Goal: Task Accomplishment & Management: Complete application form

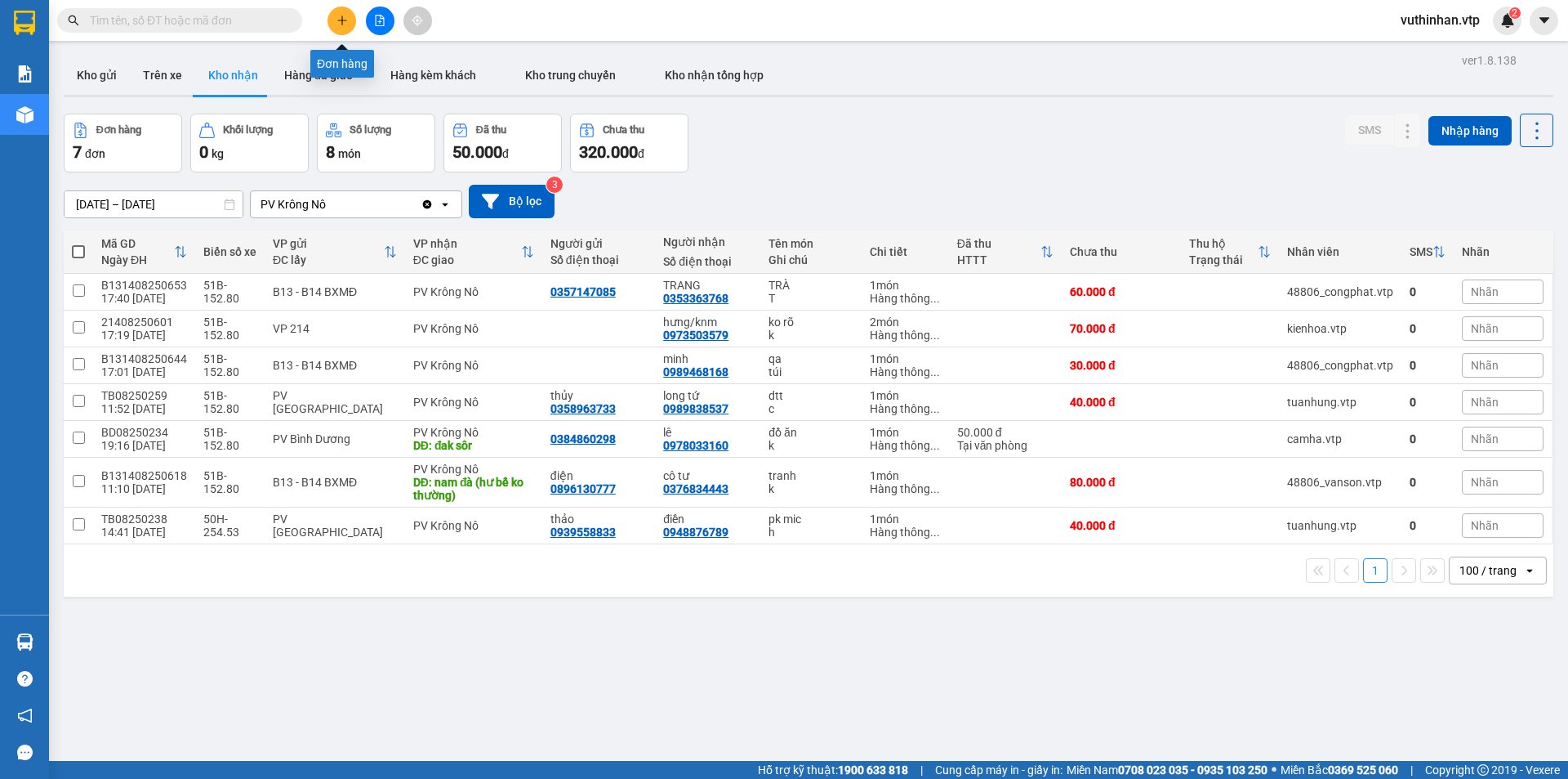
click at [331, 11] on button at bounding box center [342, 20] width 28 height 28
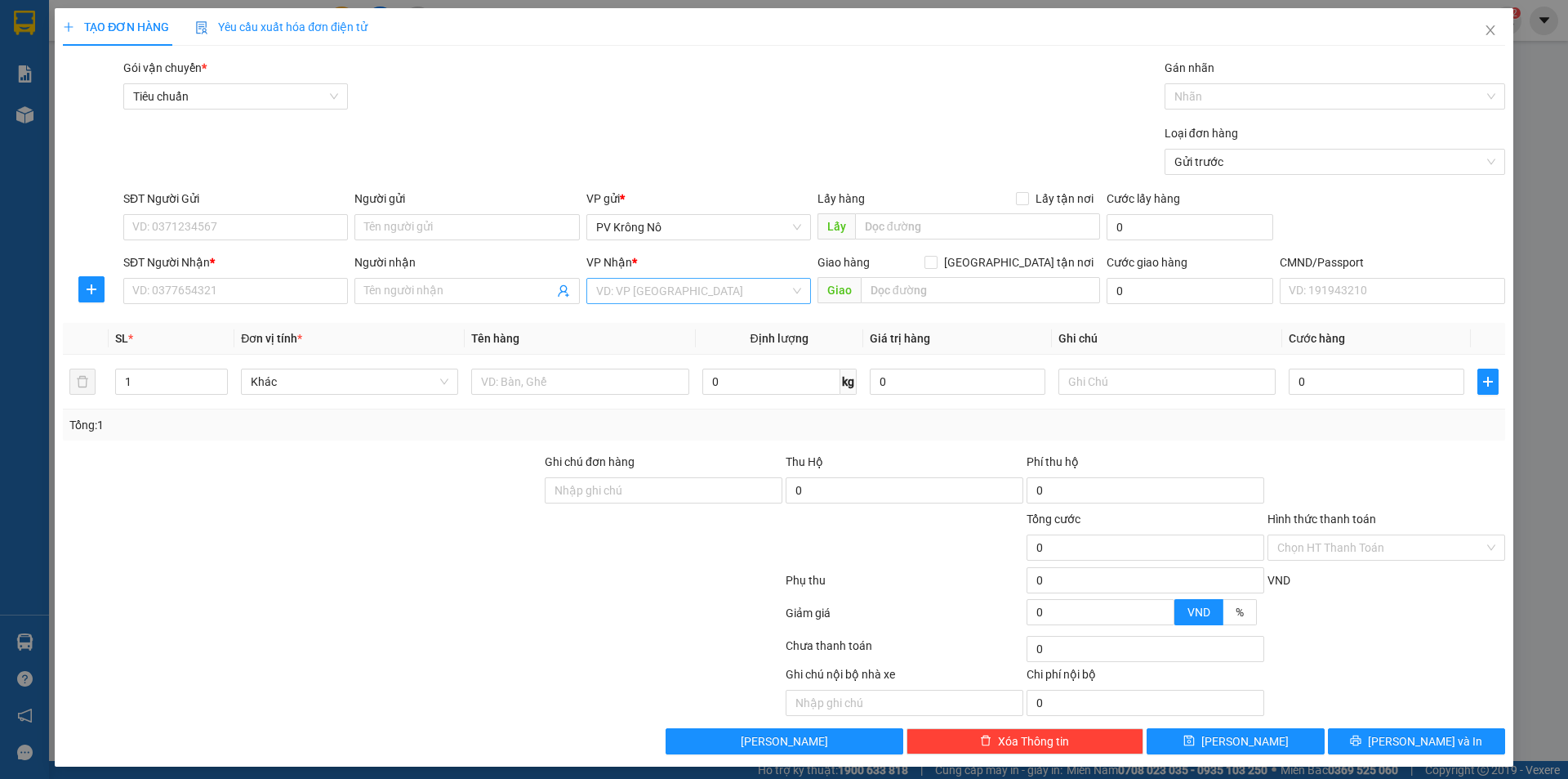
click at [693, 289] on input "search" at bounding box center [692, 291] width 193 height 25
type input "bình"
click at [697, 352] on div "PV Bình Dương" at bounding box center [693, 350] width 203 height 18
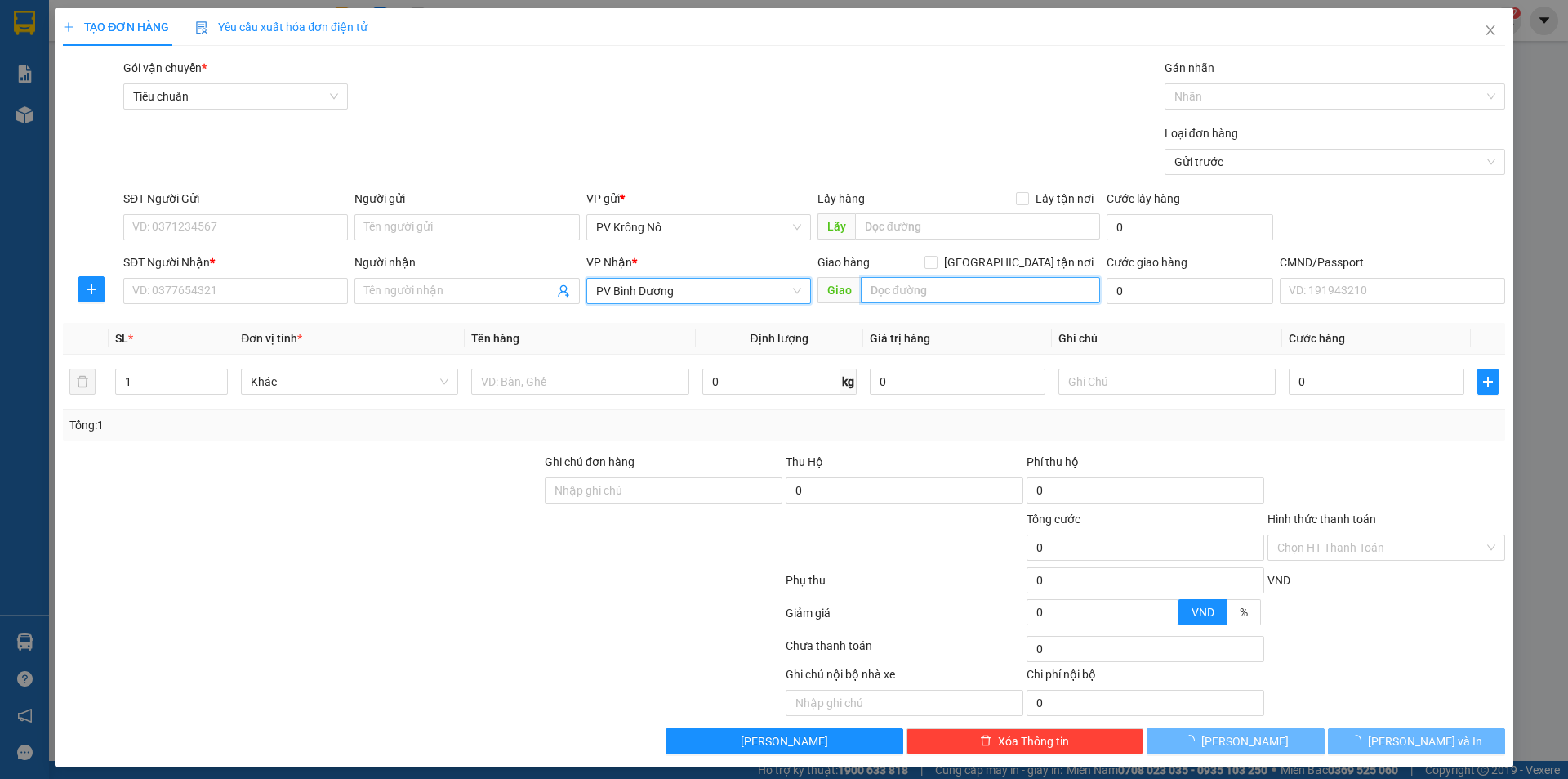
click at [942, 287] on input "text" at bounding box center [980, 291] width 239 height 26
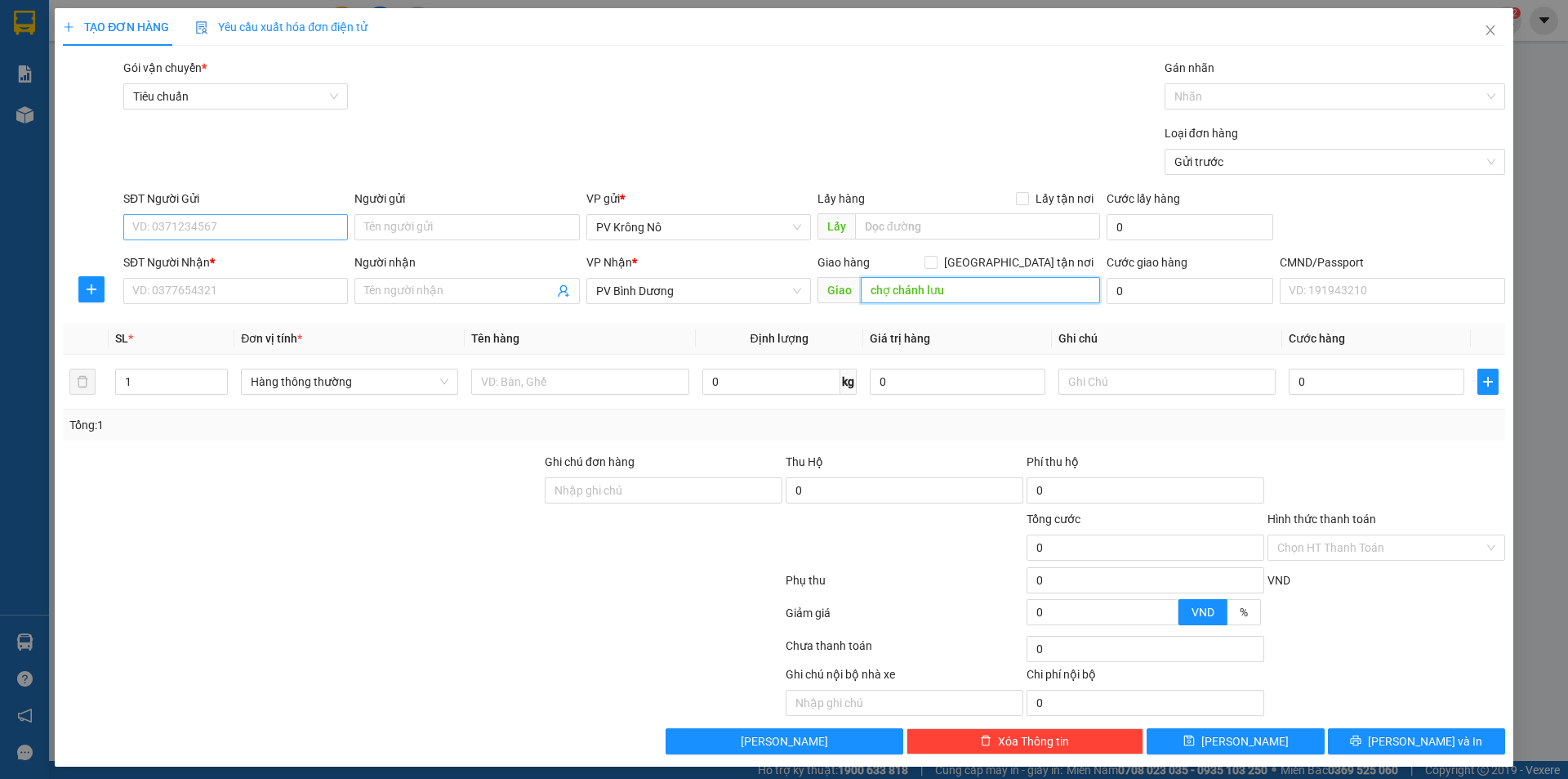
type input "chợ chánh lưu"
click at [193, 216] on input "SĐT Người Gửi" at bounding box center [236, 227] width 224 height 26
type input "0369070911"
type input "chị [PERSON_NAME]"
click at [230, 298] on input "SĐT Người Nhận *" at bounding box center [236, 291] width 224 height 26
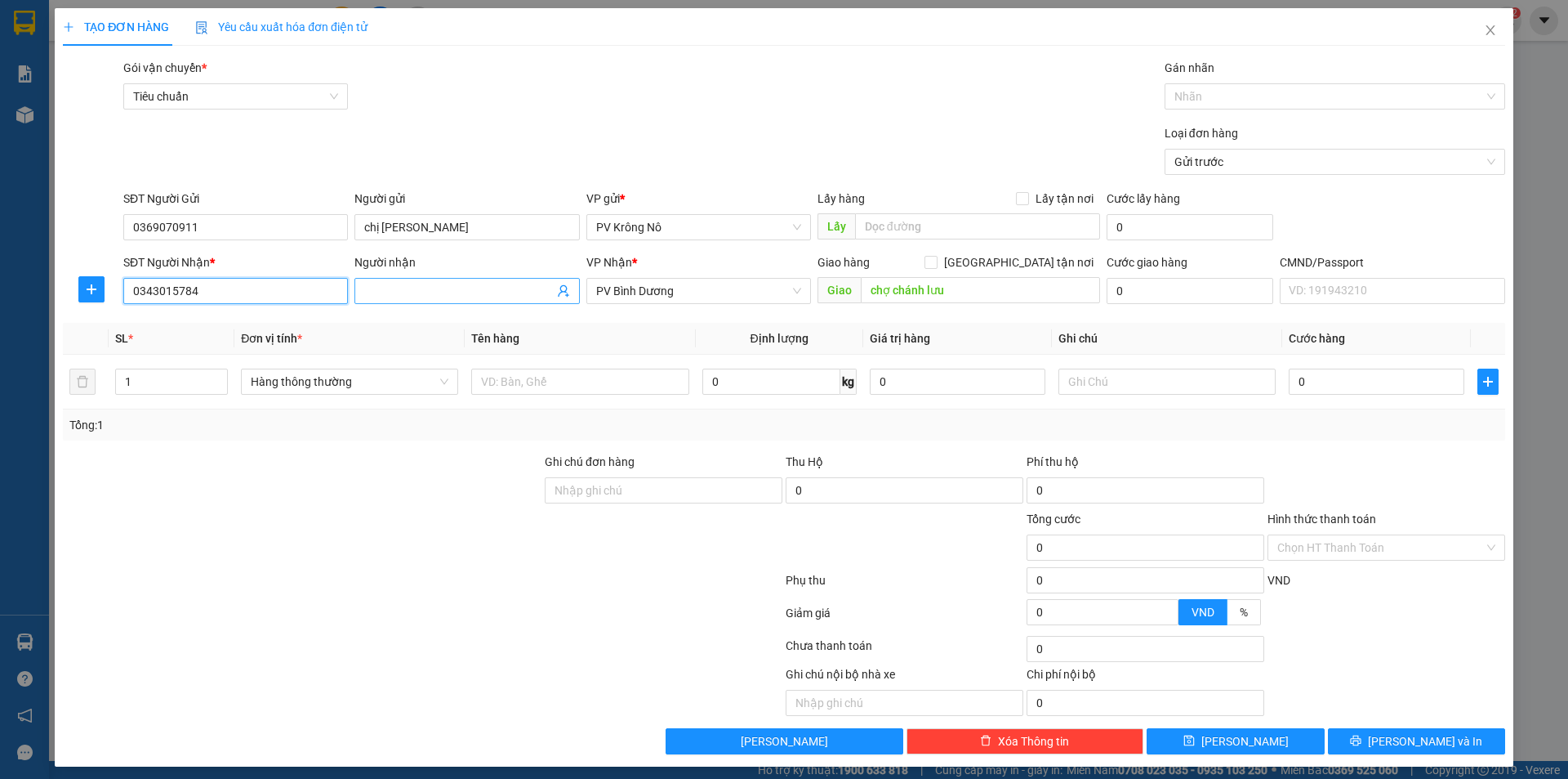
type input "0343015784"
click at [410, 289] on input "Người nhận" at bounding box center [459, 291] width 189 height 18
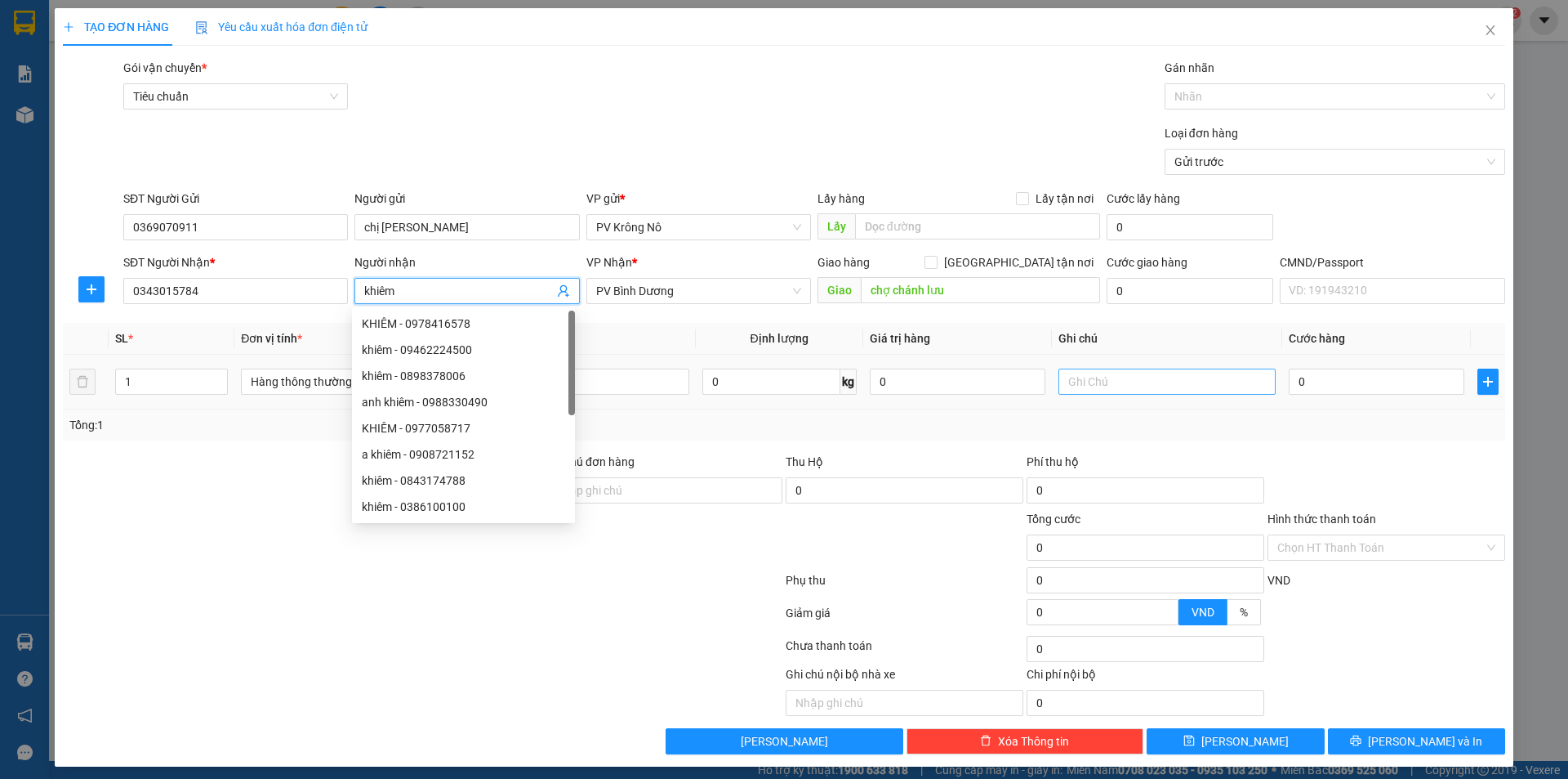
type input "khiêm"
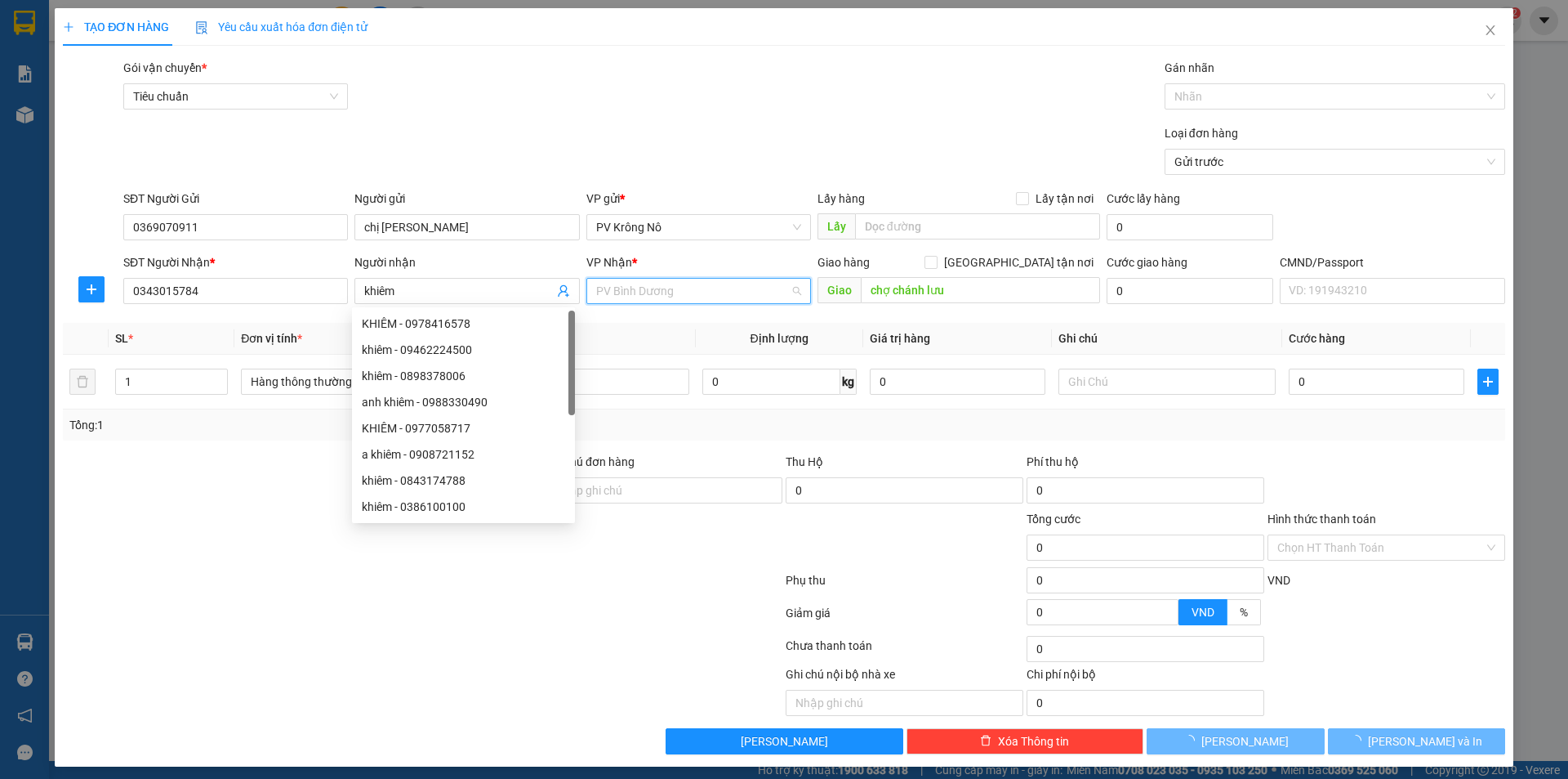
scroll to position [209, 0]
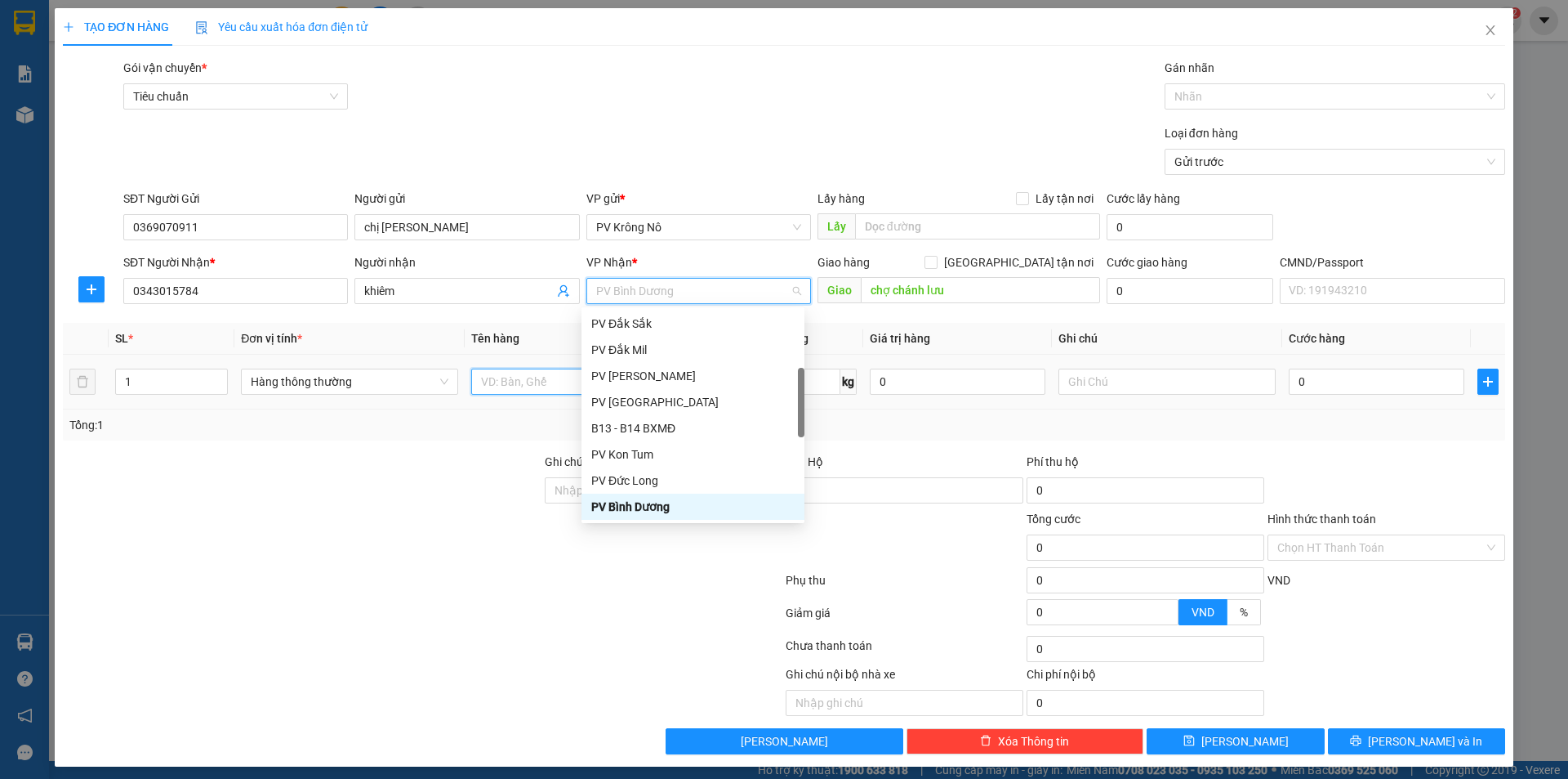
click at [484, 377] on input "text" at bounding box center [580, 382] width 217 height 26
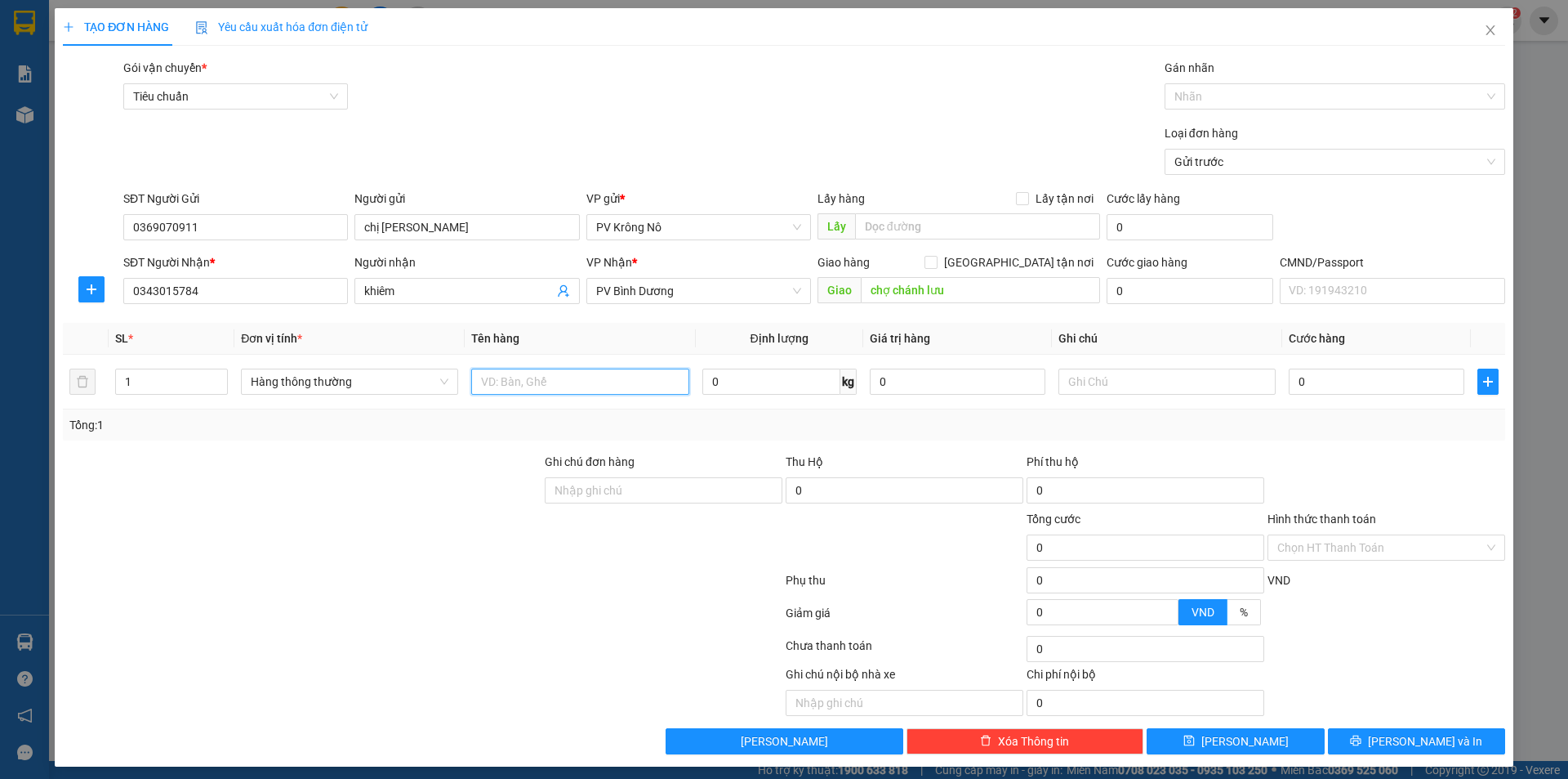
type input "1"
type input "1tum gạo"
click at [1378, 382] on input "0" at bounding box center [1376, 382] width 176 height 26
type input "006"
type input "6"
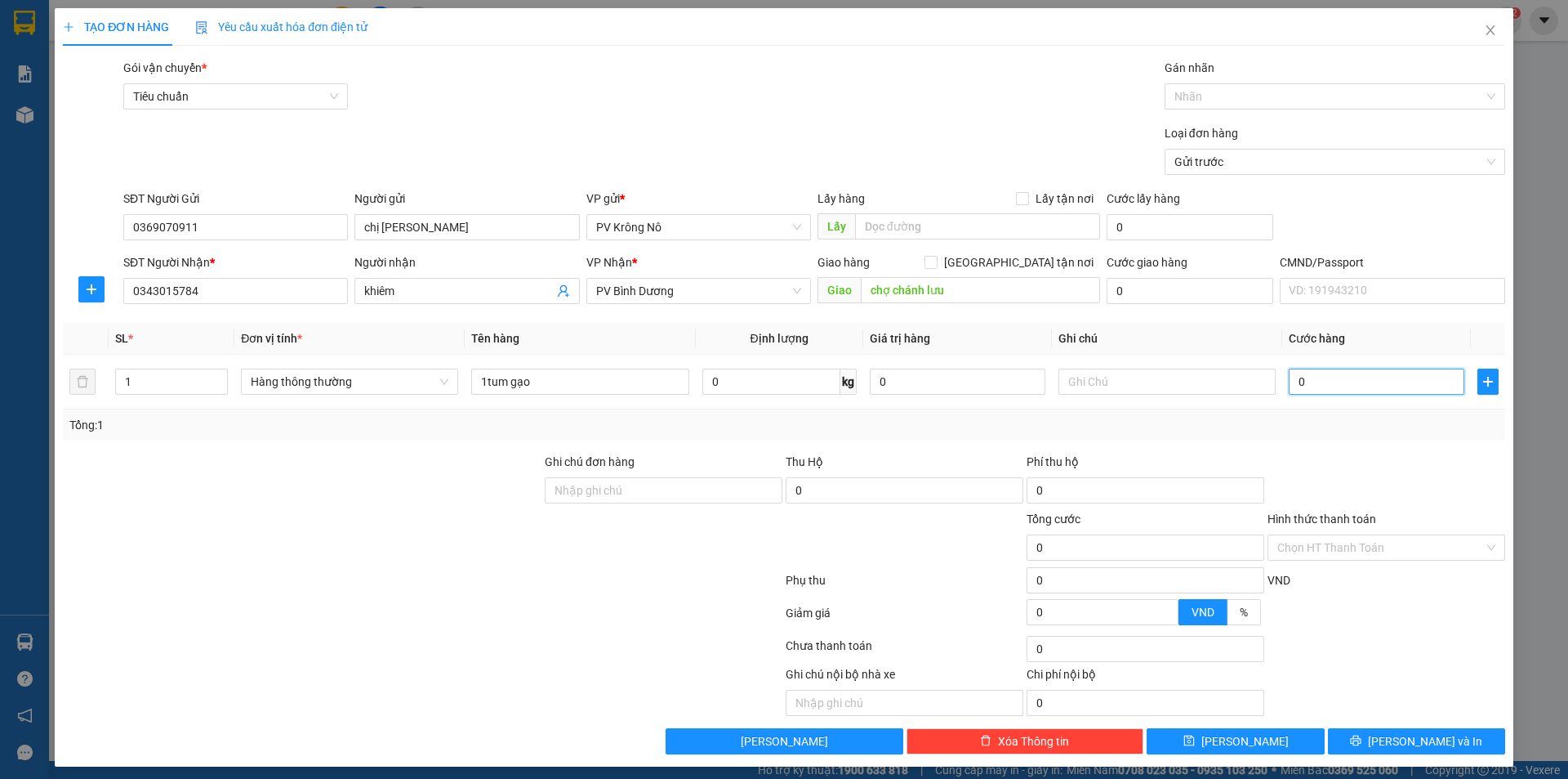
type input "6"
type input "0.060"
type input "60"
type input "00.600"
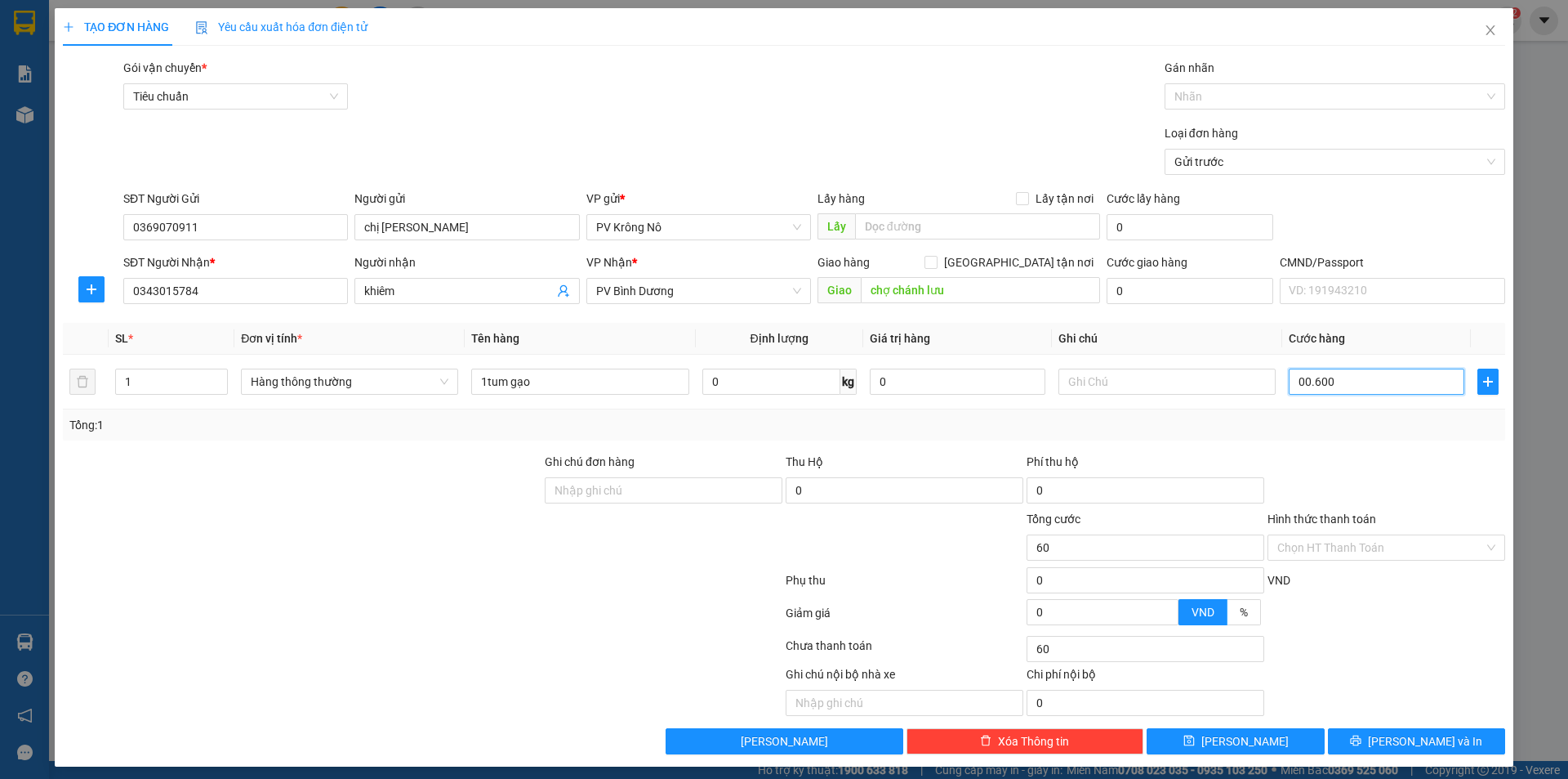
type input "600"
type input "0.006.000"
type input "6.000"
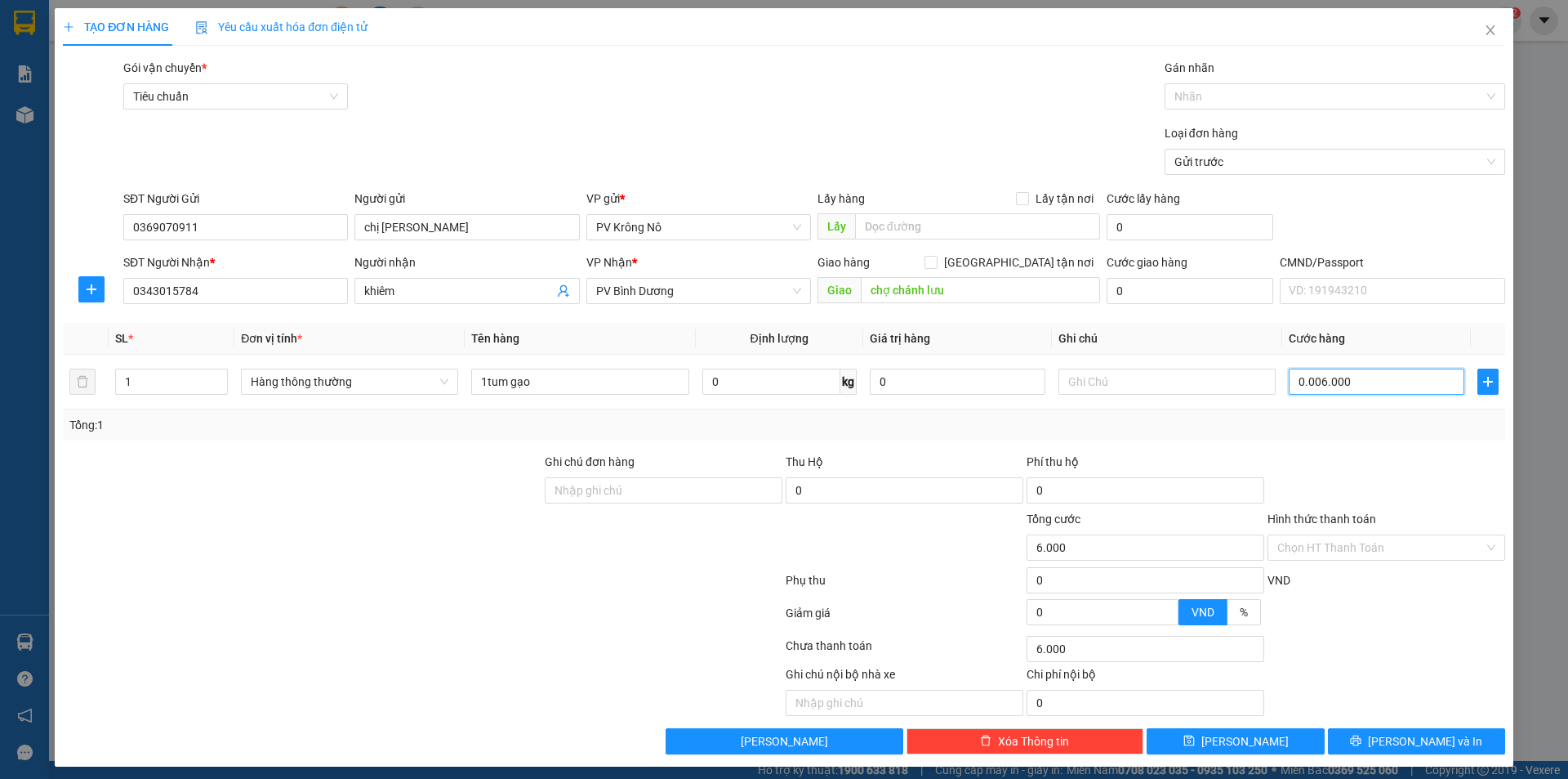
type input "000.060.000"
type input "60.000"
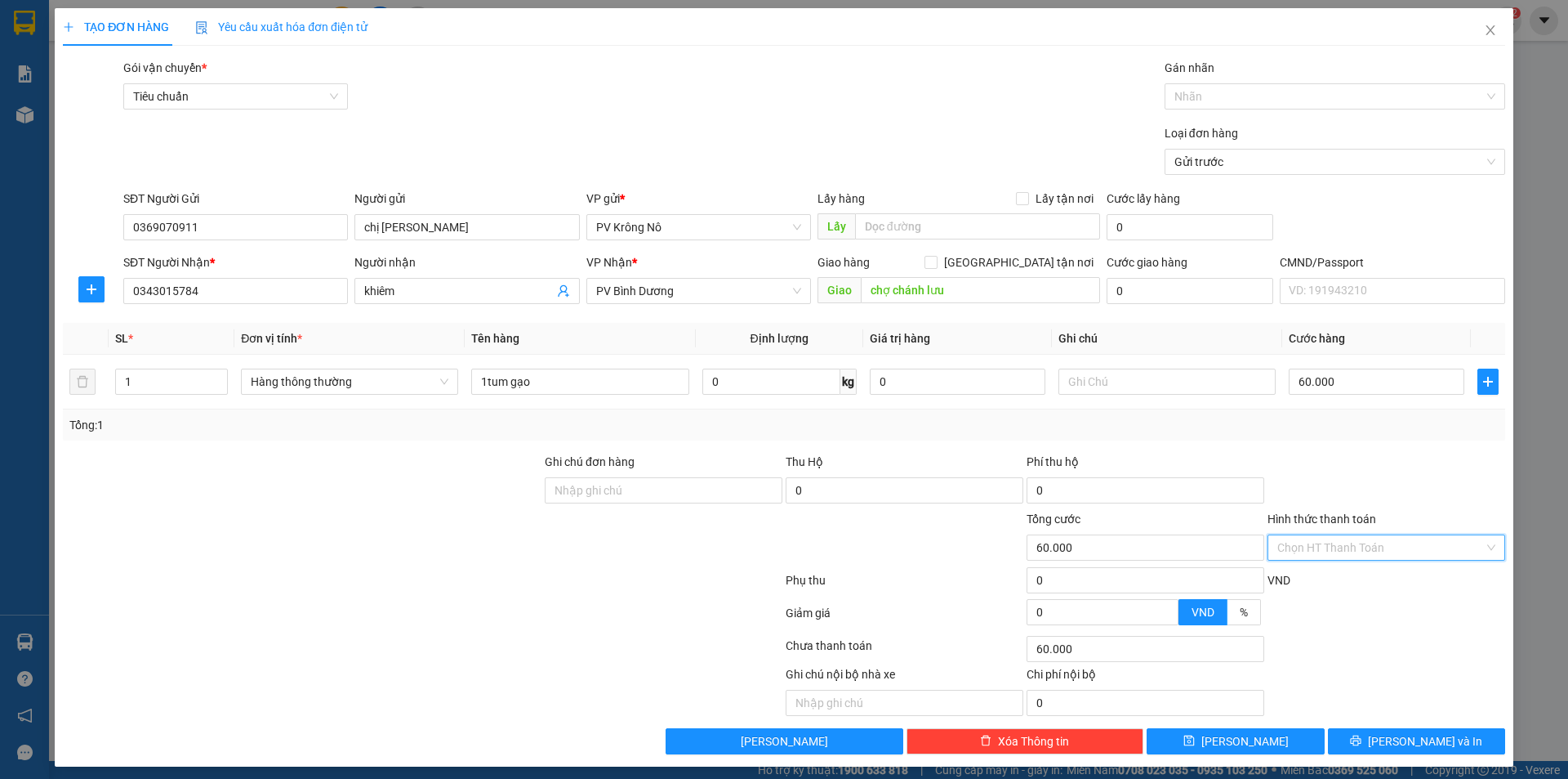
click at [1292, 543] on input "Hình thức thanh toán" at bounding box center [1381, 548] width 207 height 25
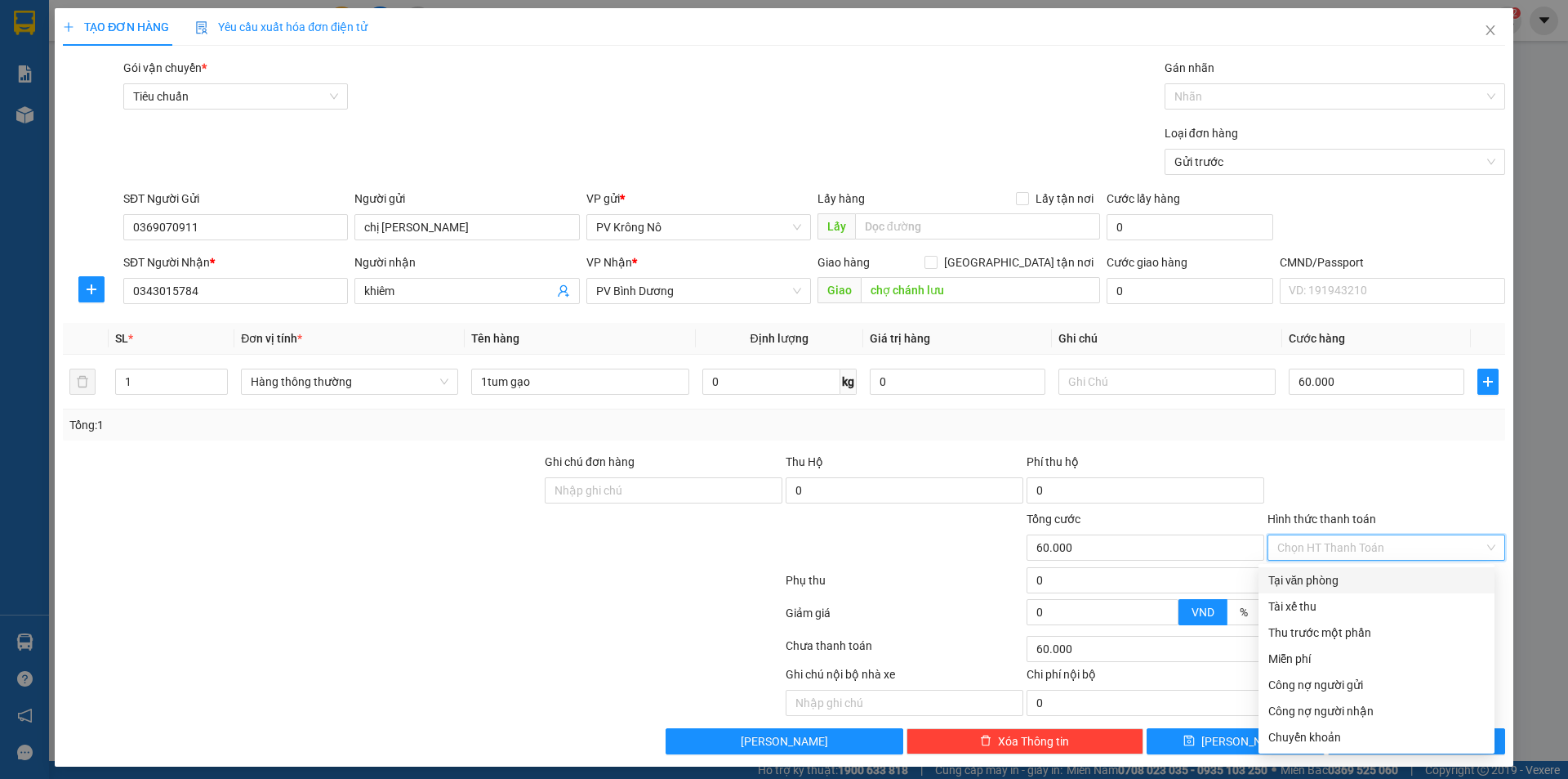
click at [1364, 480] on div at bounding box center [1386, 481] width 241 height 57
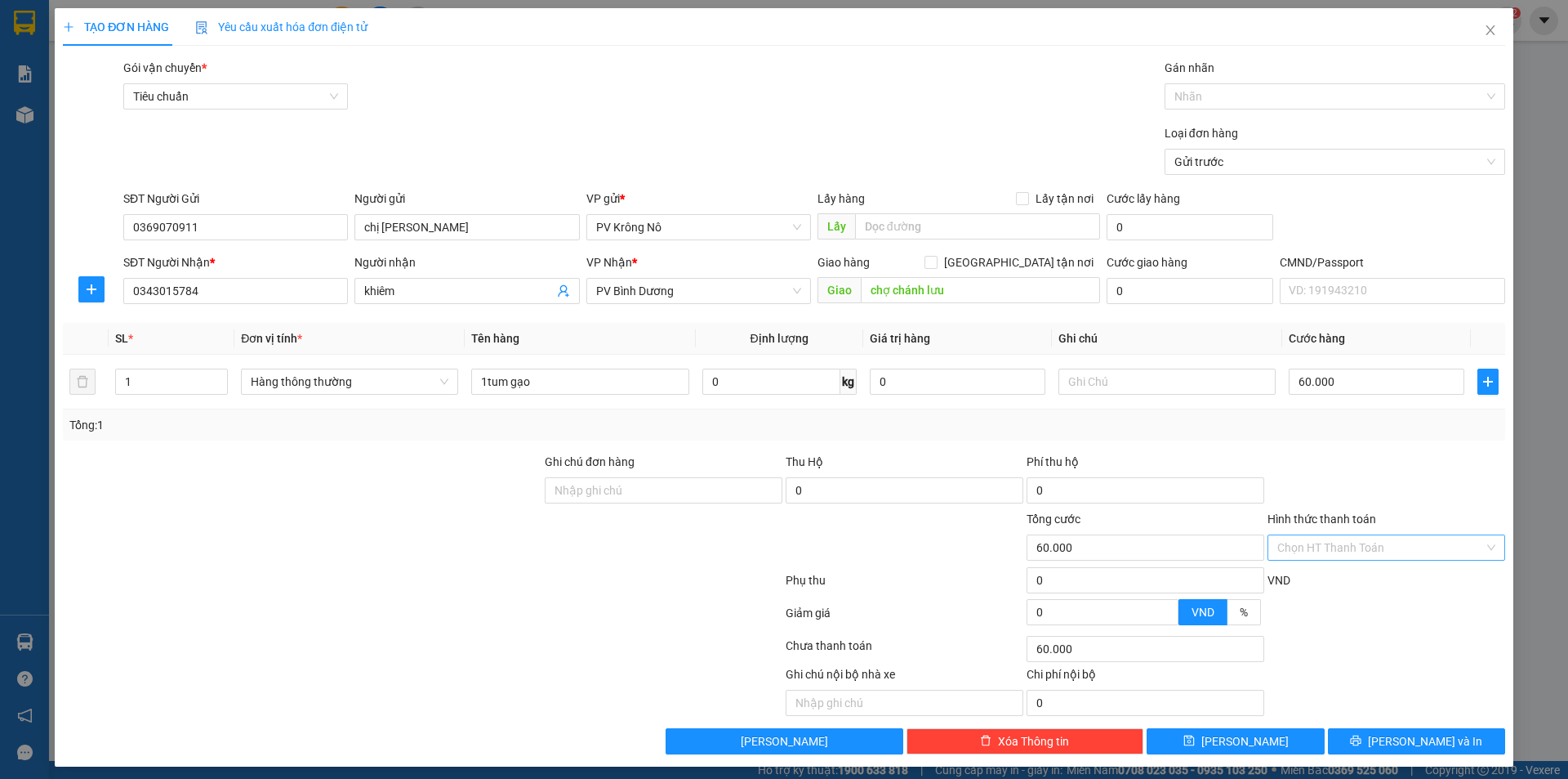
drag, startPoint x: 1299, startPoint y: 547, endPoint x: 1308, endPoint y: 560, distance: 15.8
click at [1300, 546] on input "Hình thức thanh toán" at bounding box center [1381, 548] width 207 height 25
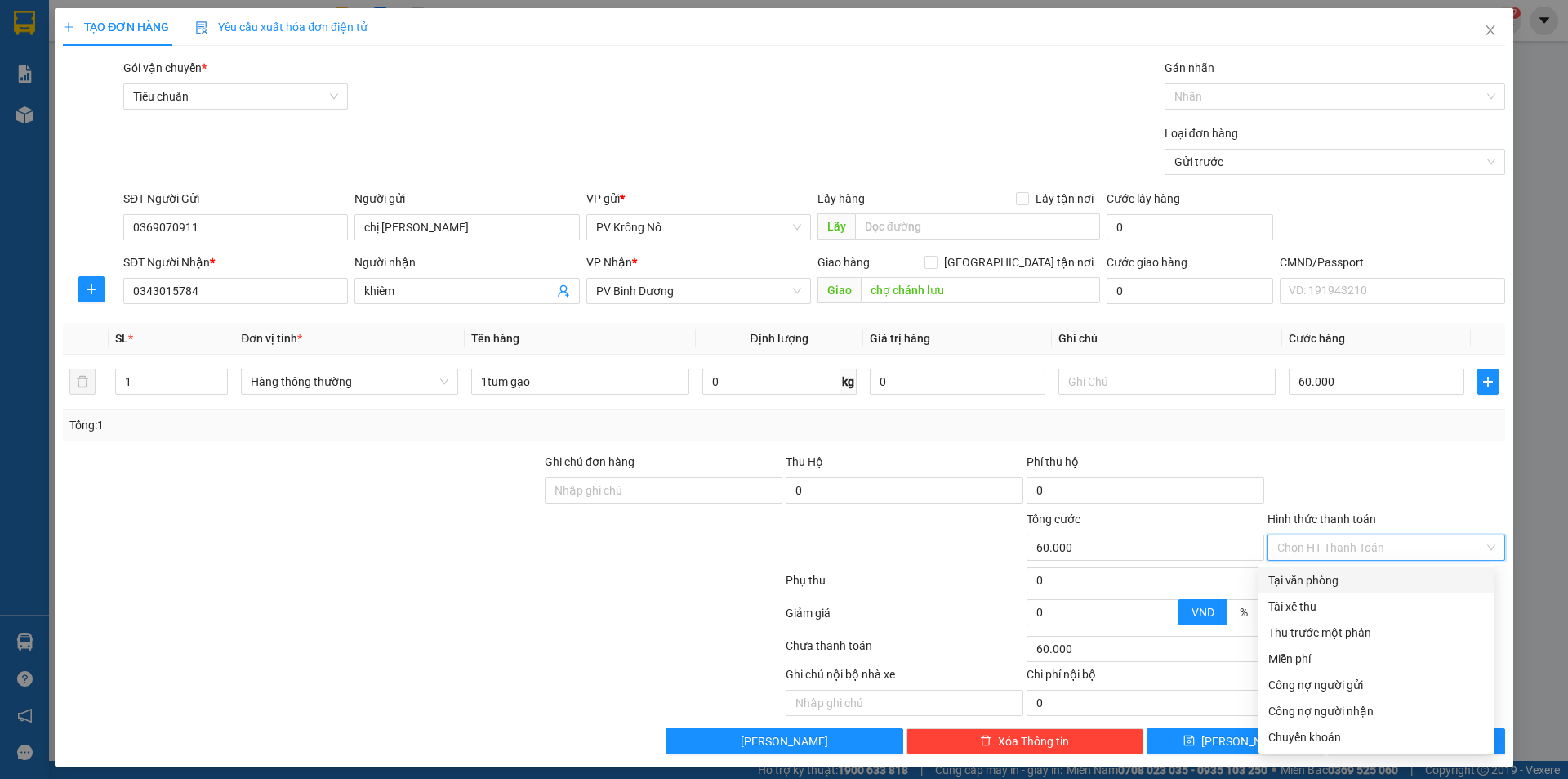
click at [1293, 582] on div "Tại văn phòng" at bounding box center [1376, 580] width 216 height 18
click at [1295, 582] on div "VND" at bounding box center [1386, 586] width 241 height 28
type input "0"
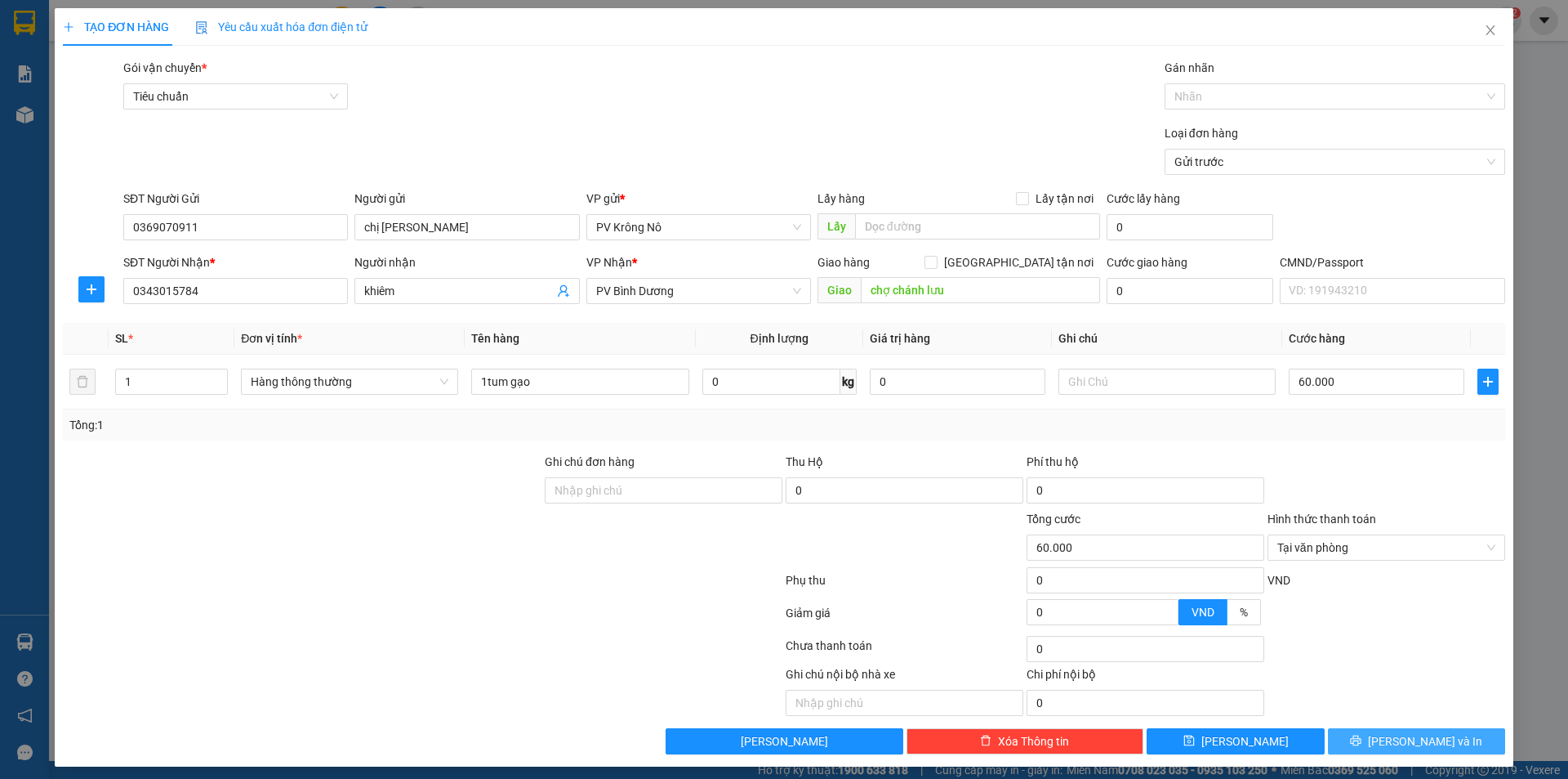
click at [1398, 743] on span "[PERSON_NAME] và In" at bounding box center [1426, 741] width 115 height 18
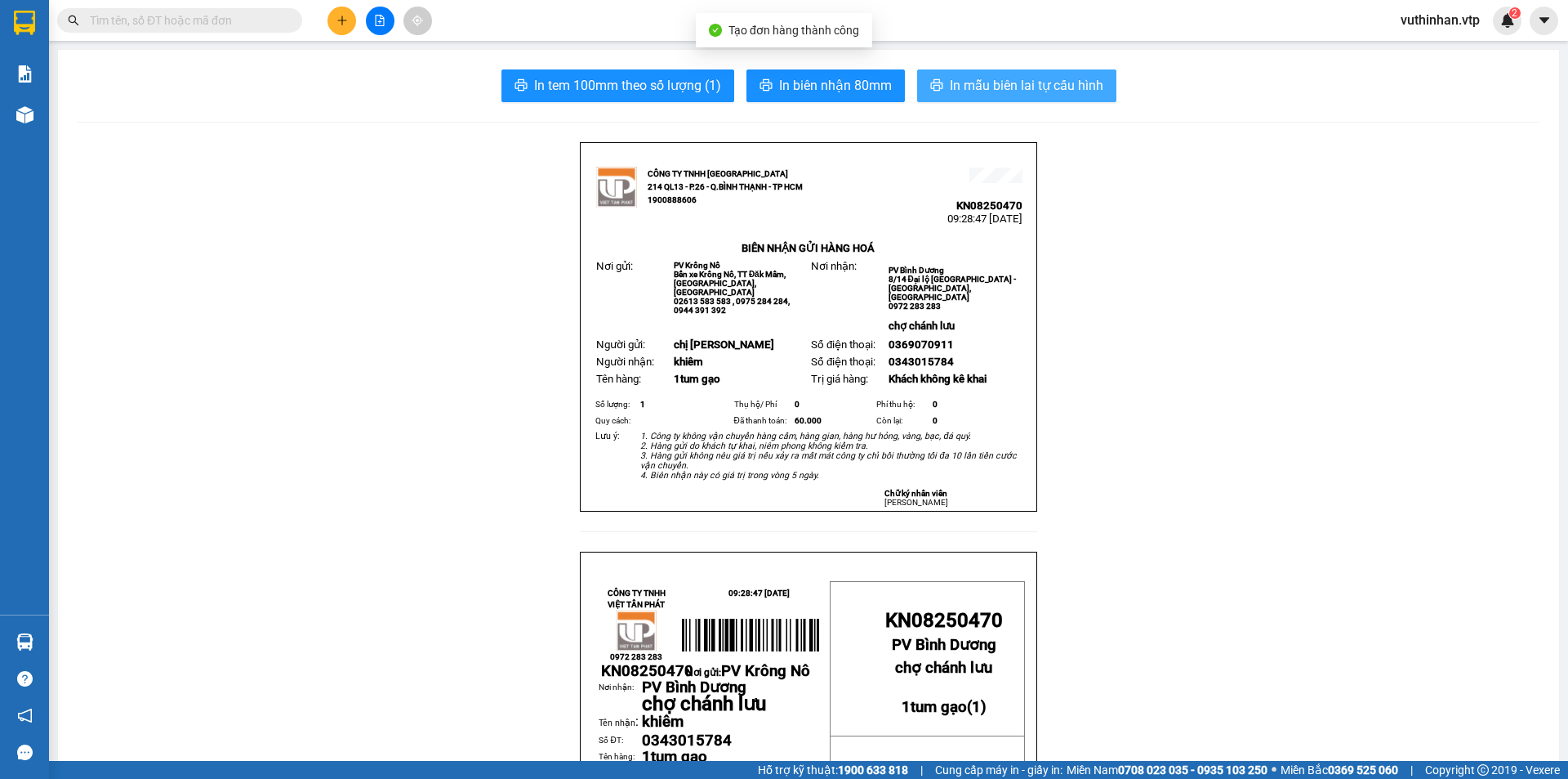
click at [1038, 85] on span "In mẫu biên lai tự cấu hình" at bounding box center [1027, 85] width 154 height 20
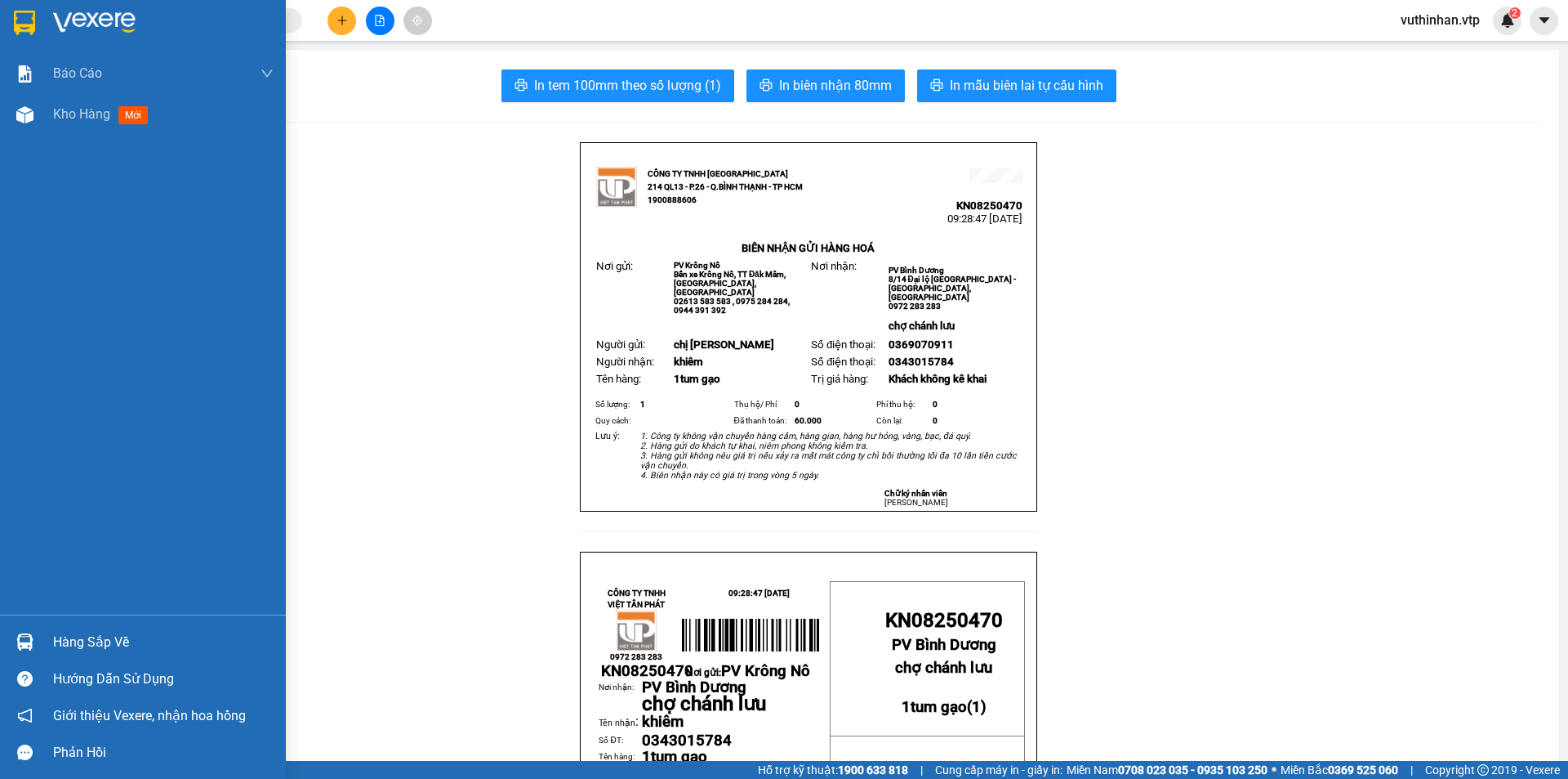
click at [29, 125] on div at bounding box center [25, 115] width 28 height 28
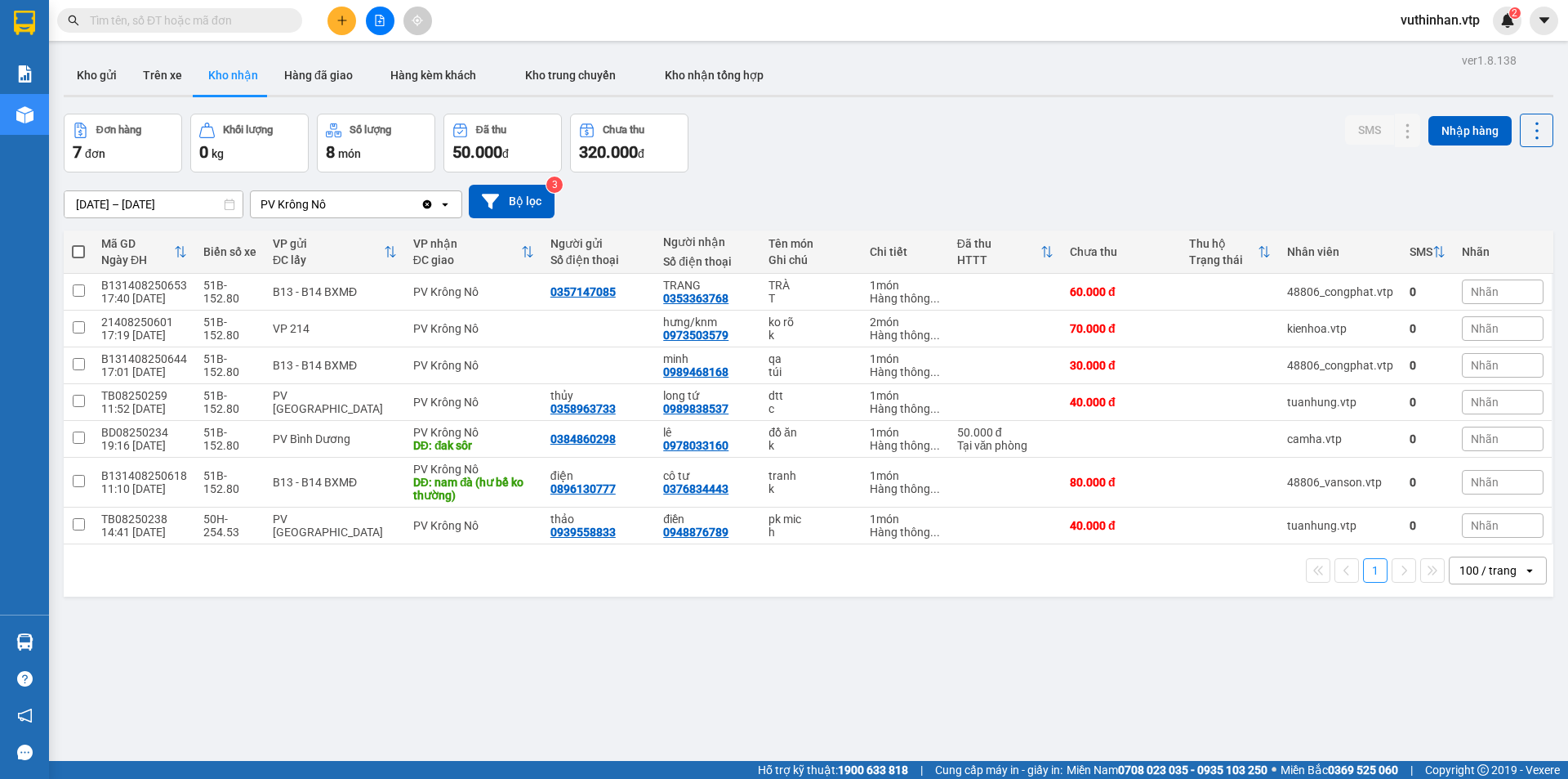
drag, startPoint x: 93, startPoint y: 66, endPoint x: 222, endPoint y: 114, distance: 137.6
click at [93, 67] on button "Kho gửi" at bounding box center [96, 75] width 66 height 39
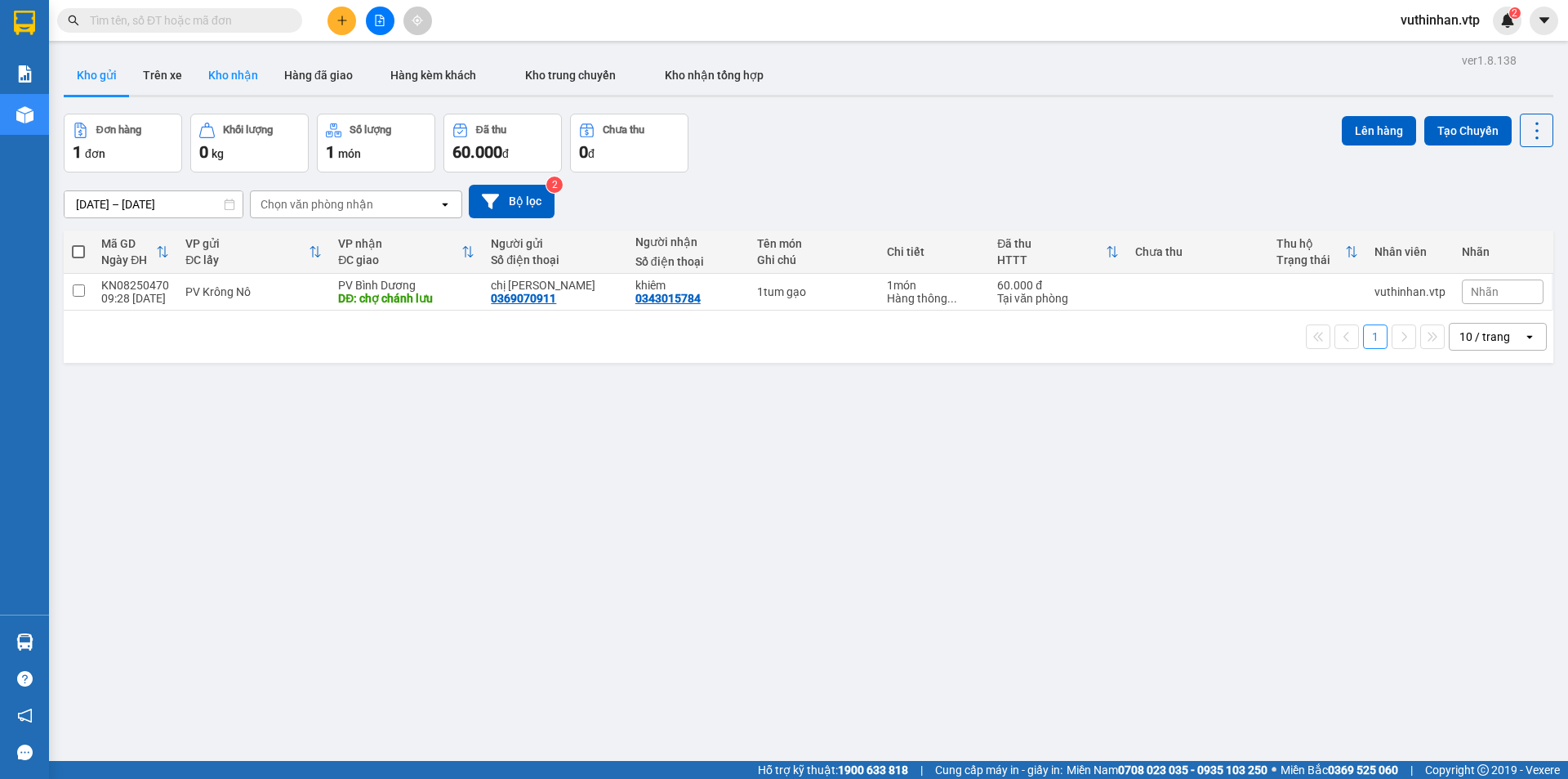
click at [209, 62] on button "Kho nhận" at bounding box center [233, 75] width 76 height 39
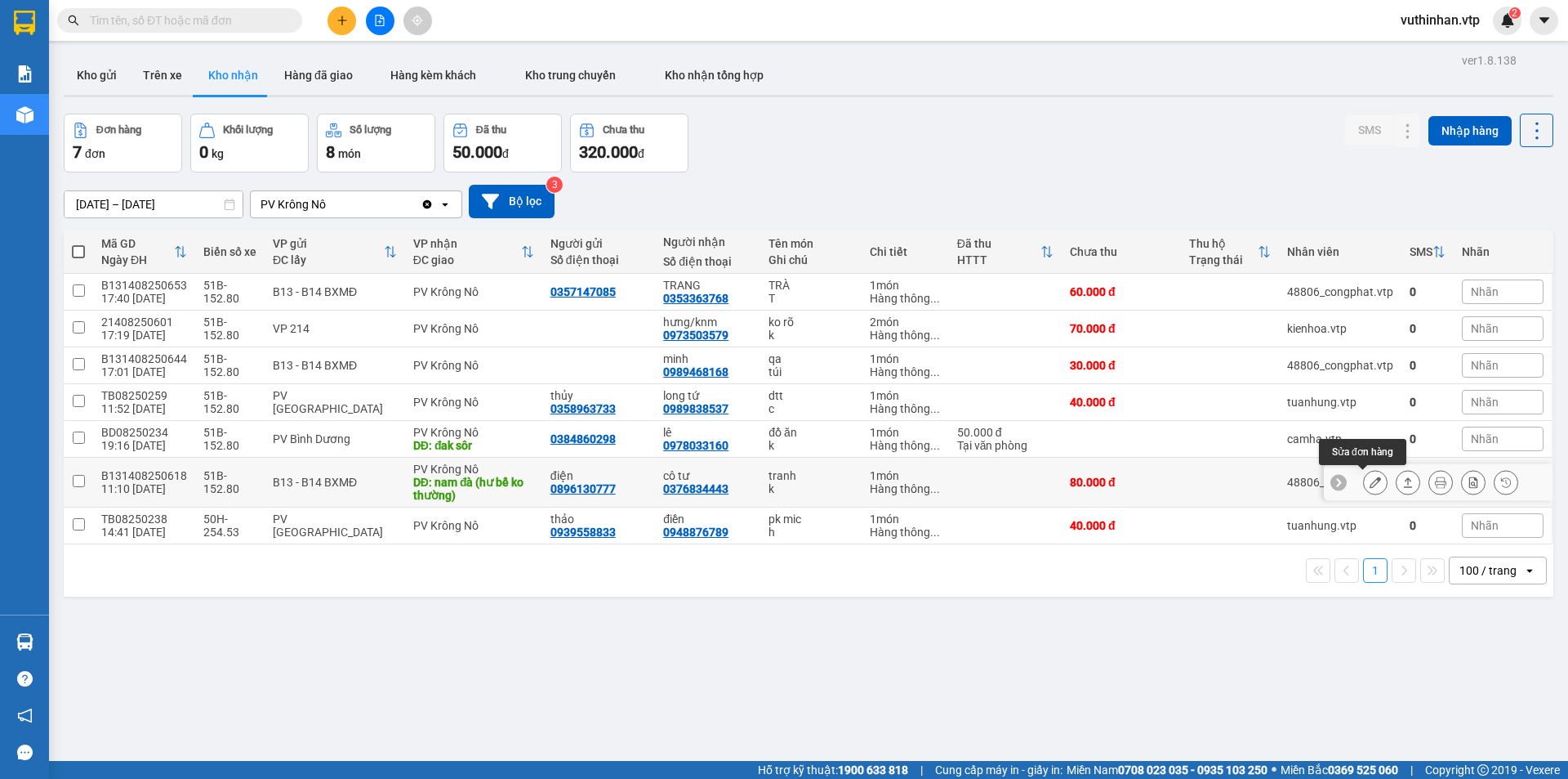
click at [1369, 481] on icon at bounding box center [1375, 481] width 11 height 11
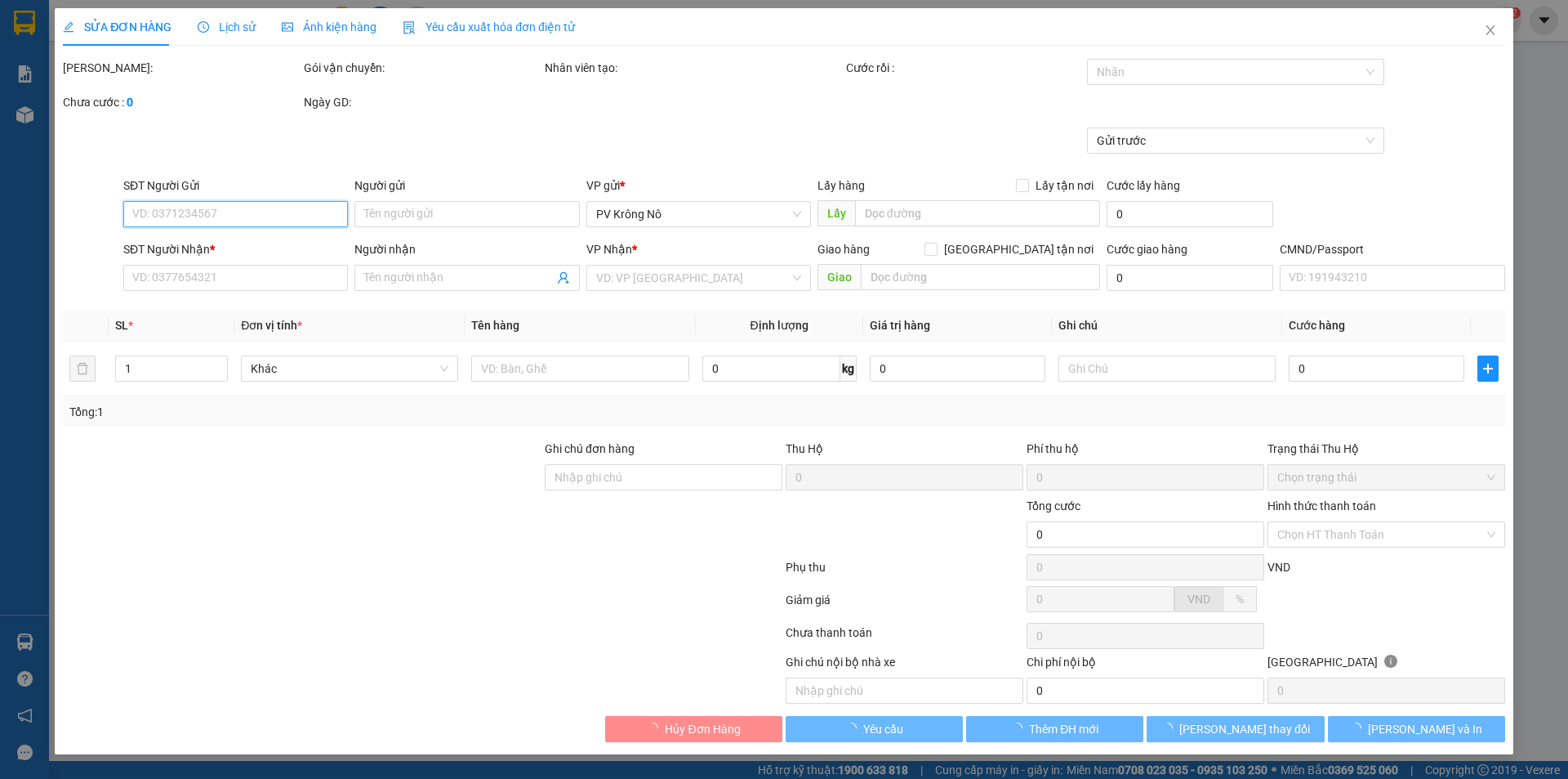
type input "0896130777"
type input "điện"
type input "0376834443"
type input "cô tư"
type input "nam đà (hư bể ko thường)"
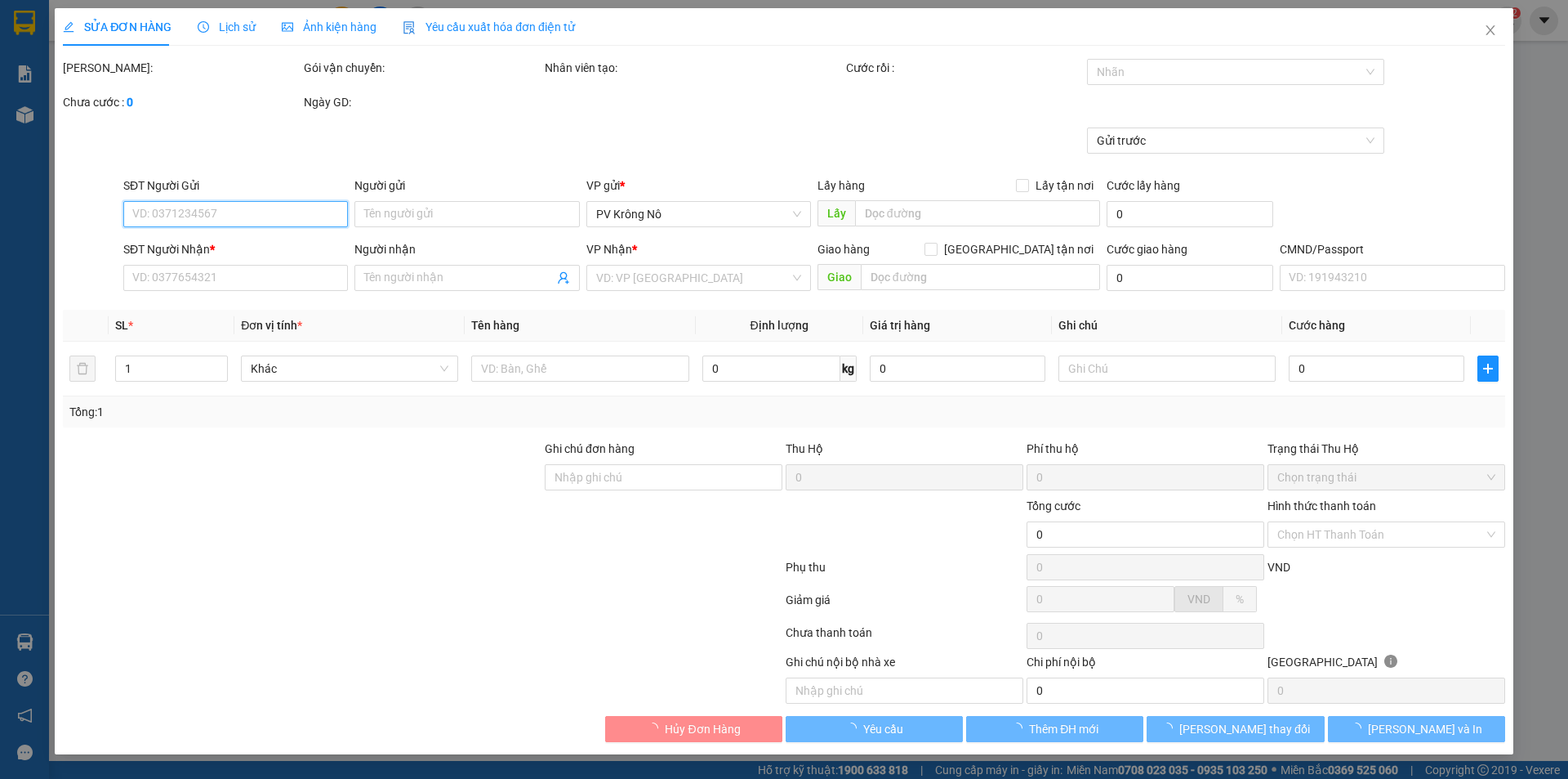
type input "80.000"
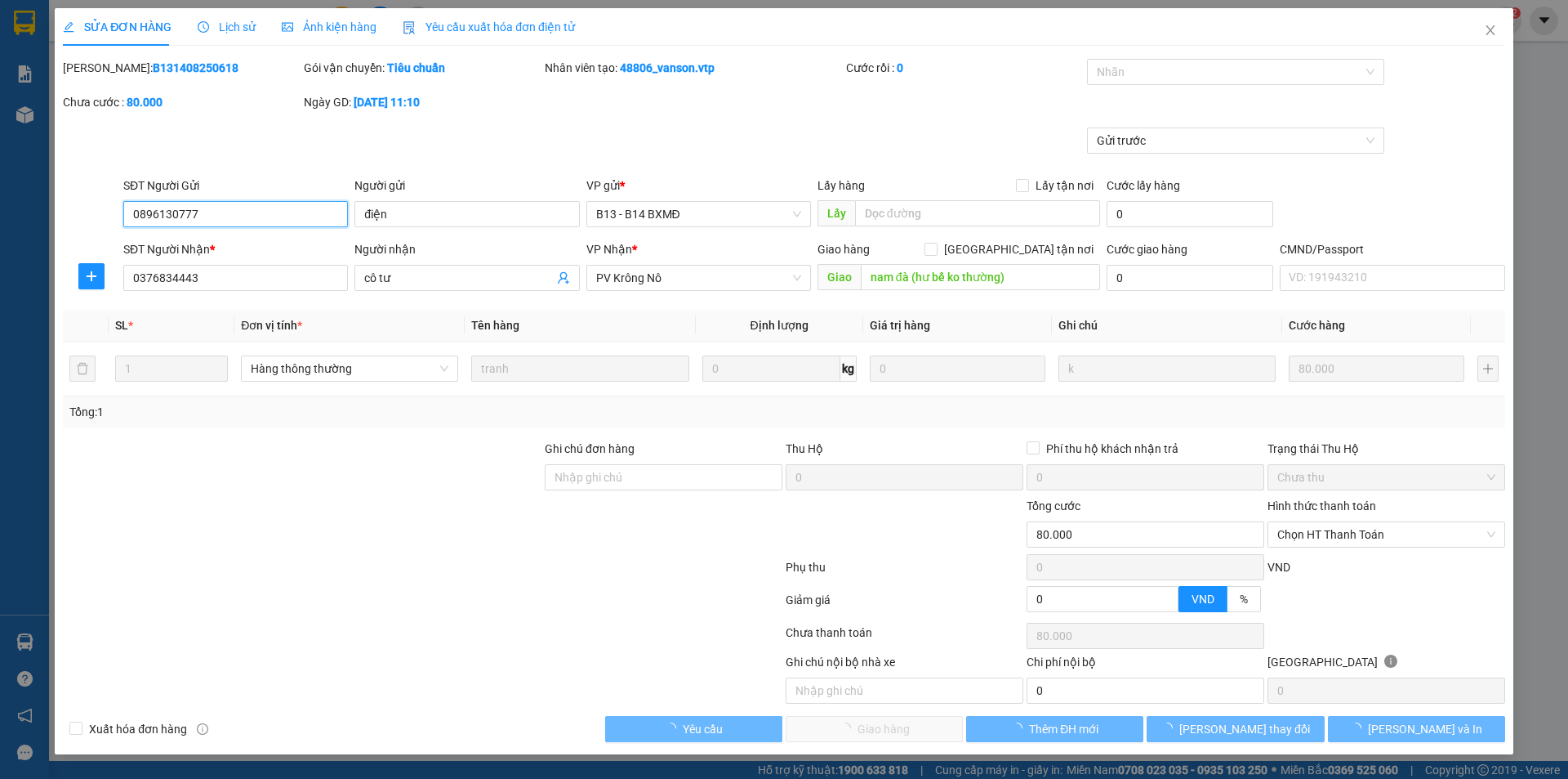
type input "4.000"
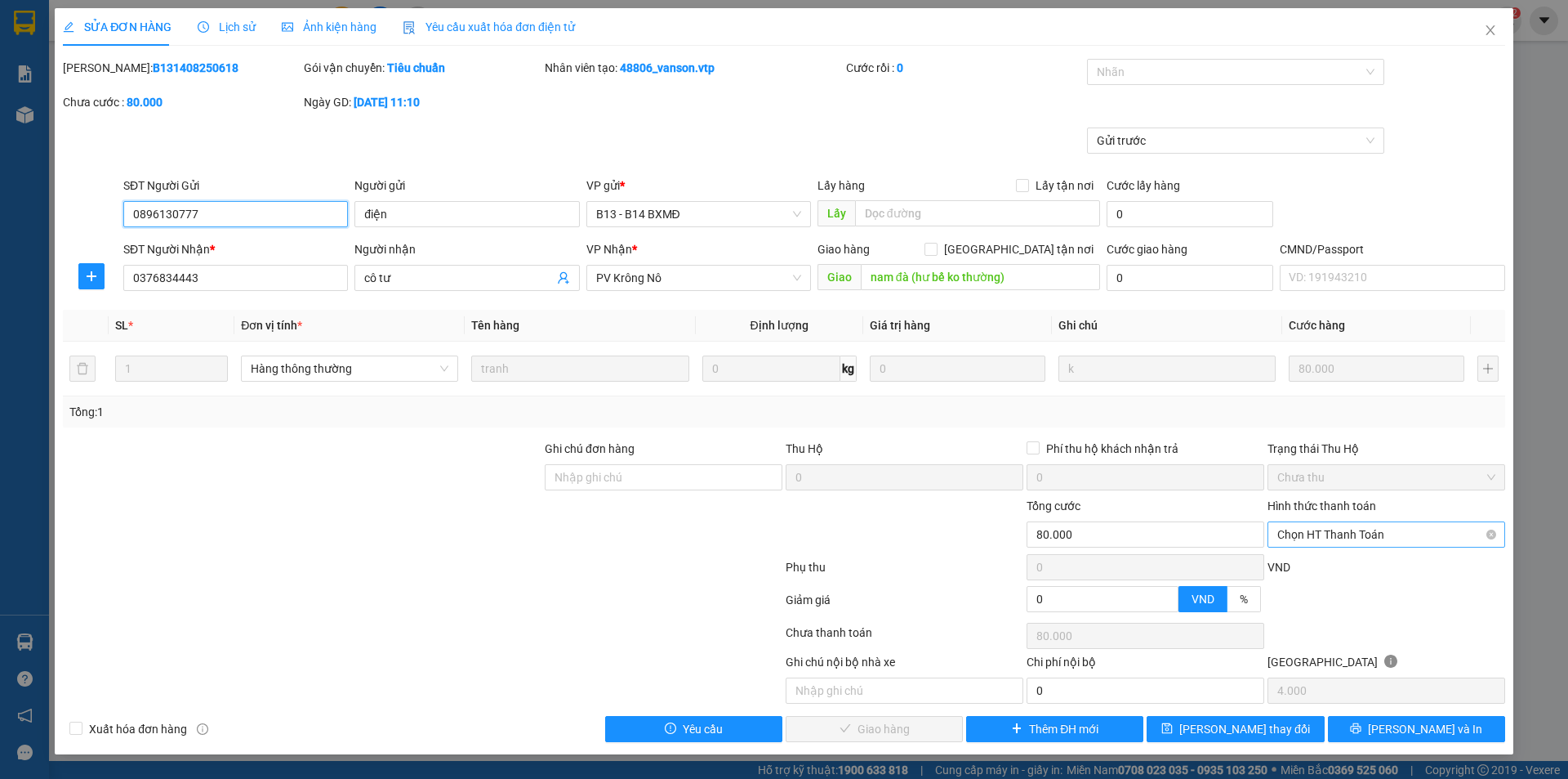
click at [1293, 536] on span "Chọn HT Thanh Toán" at bounding box center [1386, 534] width 218 height 25
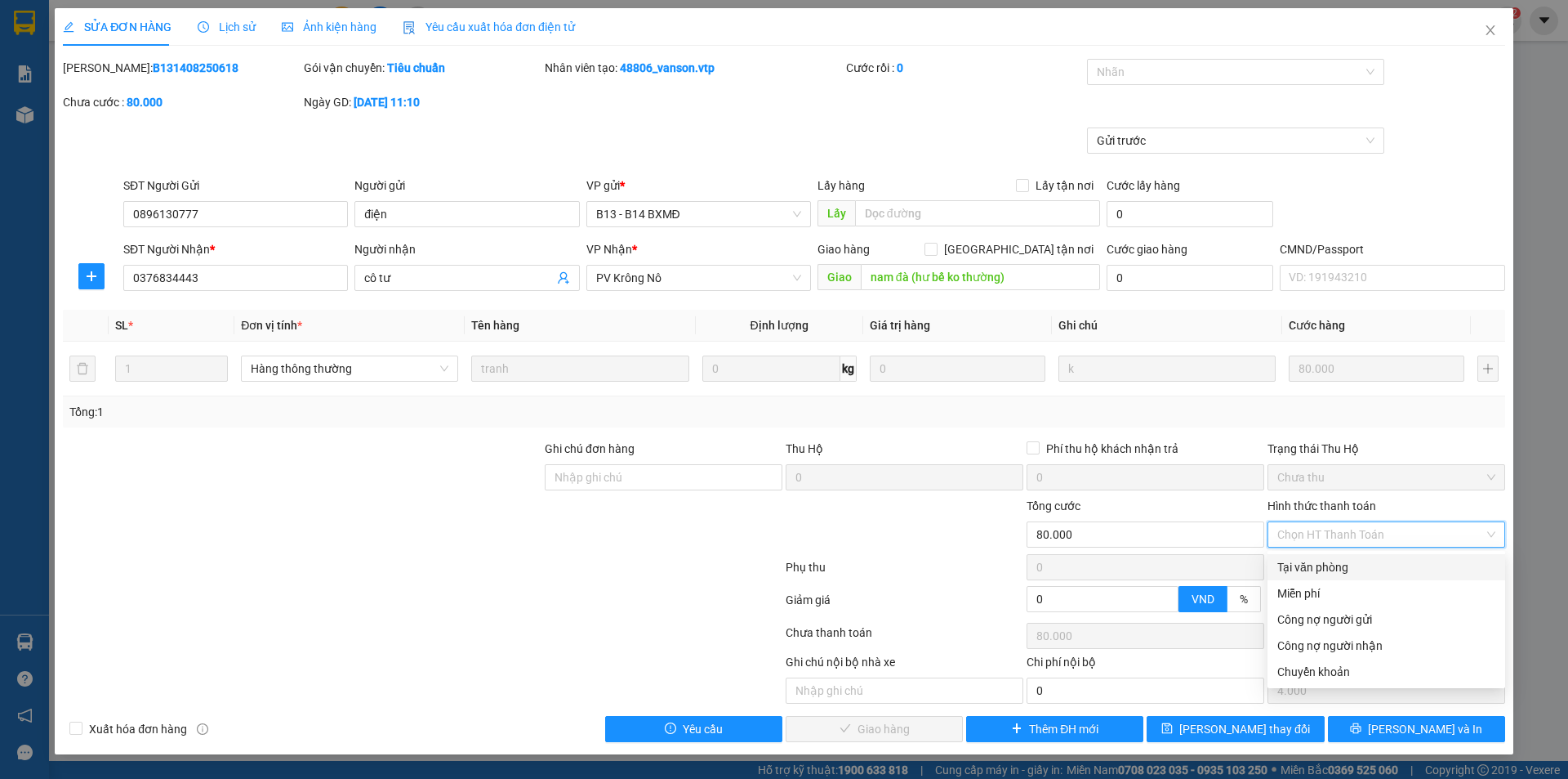
click at [1288, 561] on div "Tại văn phòng" at bounding box center [1386, 567] width 218 height 18
type input "0"
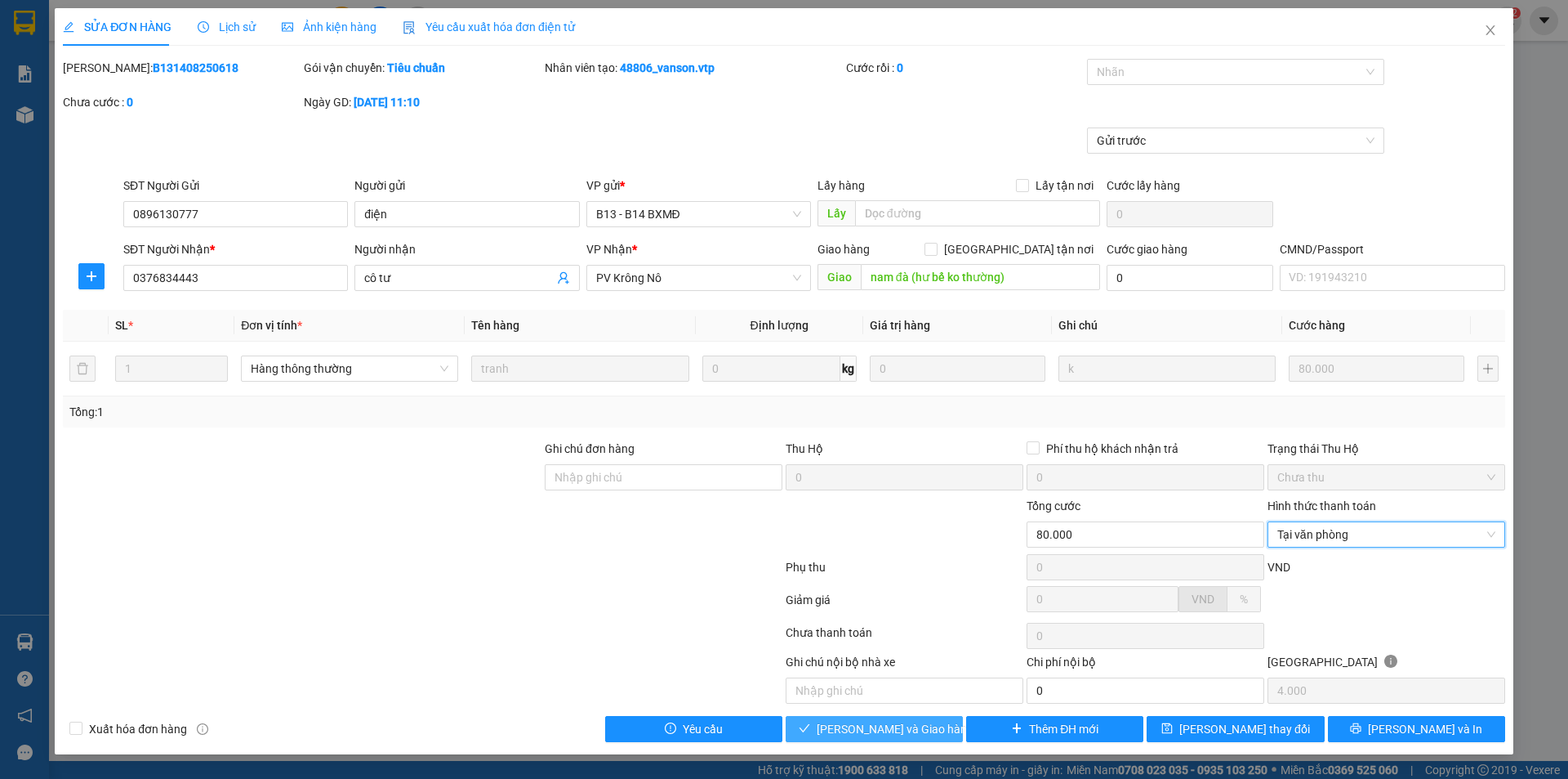
click at [868, 733] on span "[PERSON_NAME] và Giao hàng" at bounding box center [895, 729] width 157 height 18
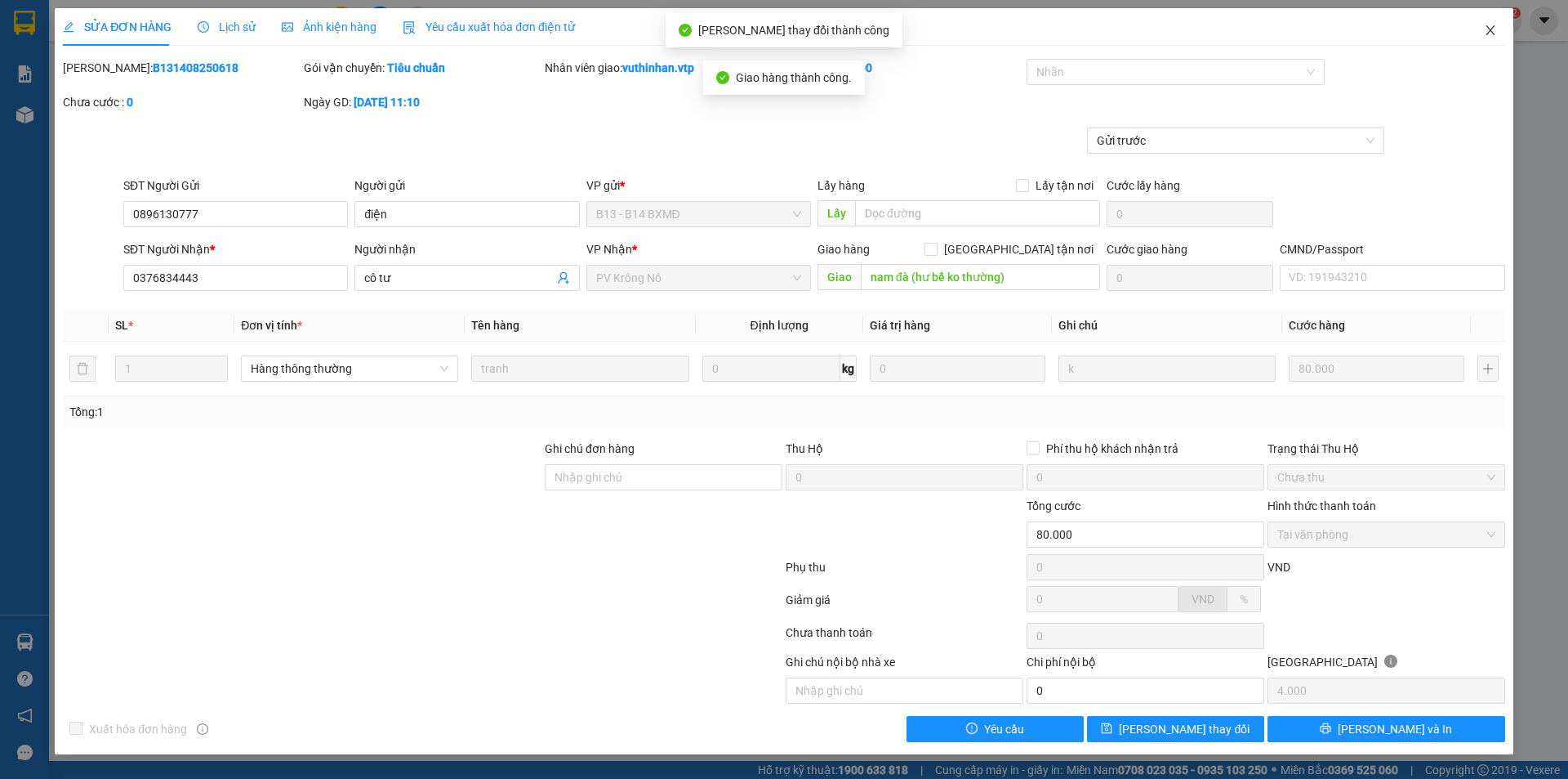
click at [1487, 26] on icon "close" at bounding box center [1490, 30] width 13 height 13
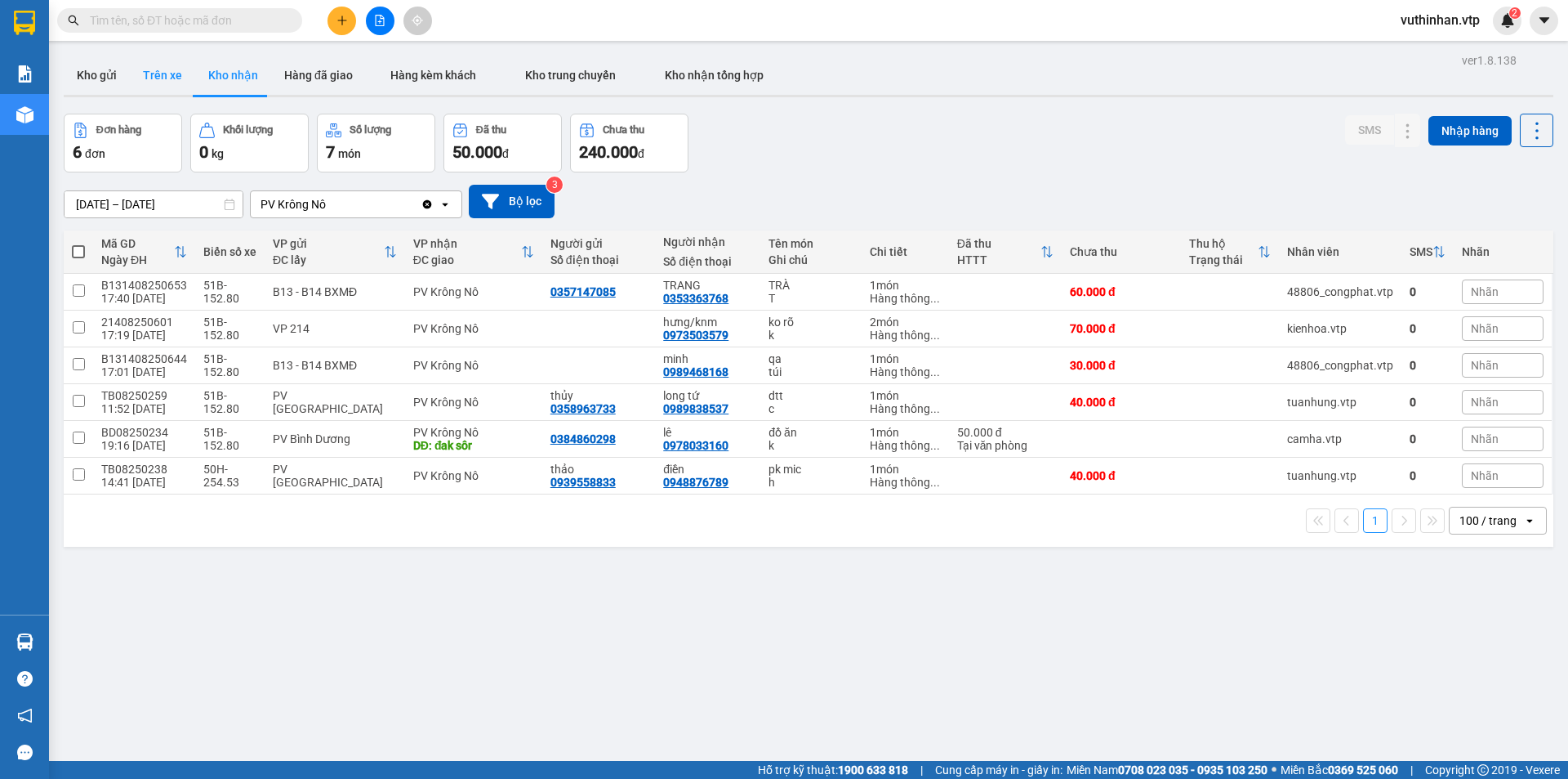
click at [160, 73] on button "Trên xe" at bounding box center [162, 75] width 65 height 39
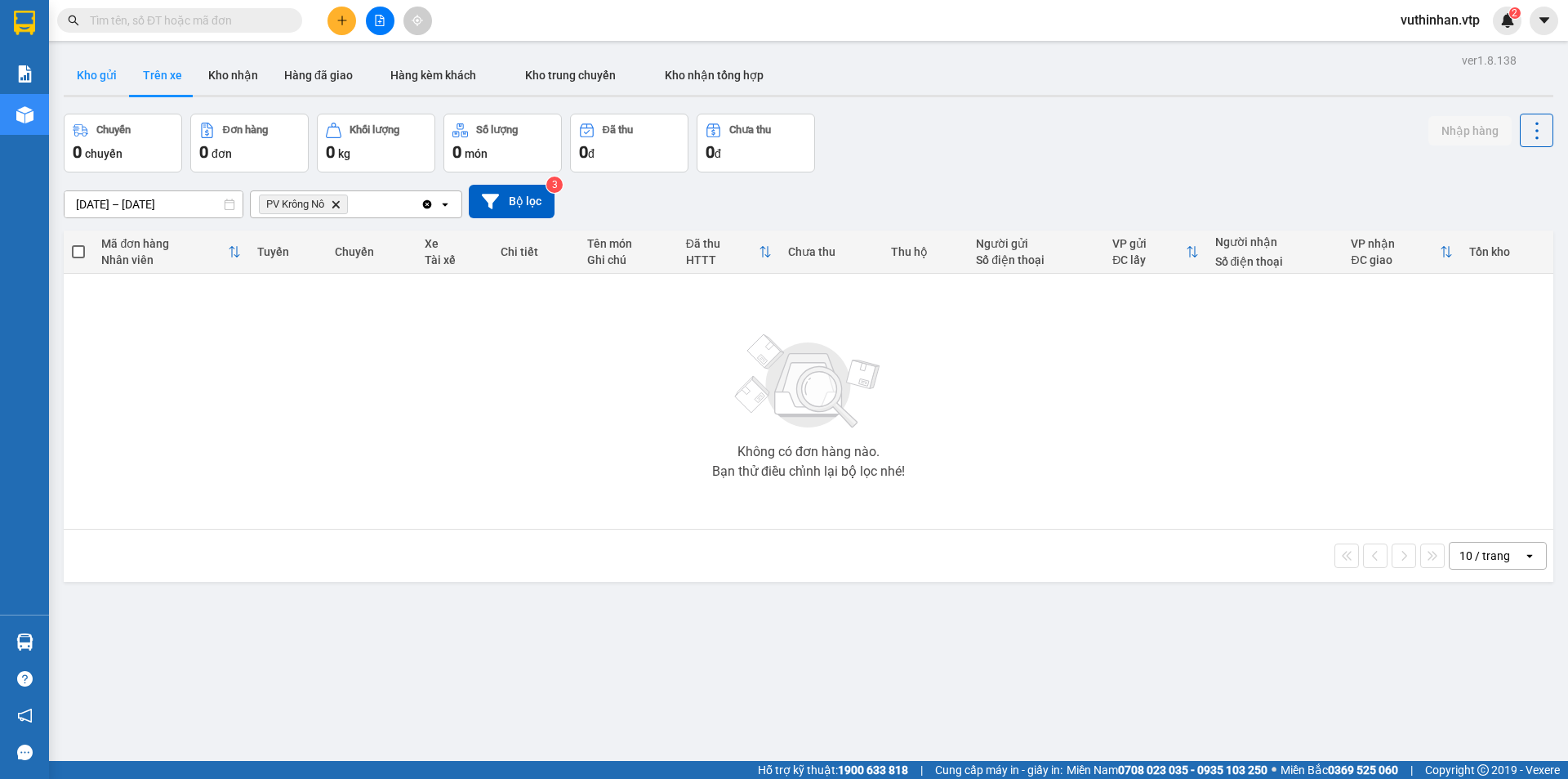
click at [108, 66] on button "Kho gửi" at bounding box center [96, 75] width 66 height 39
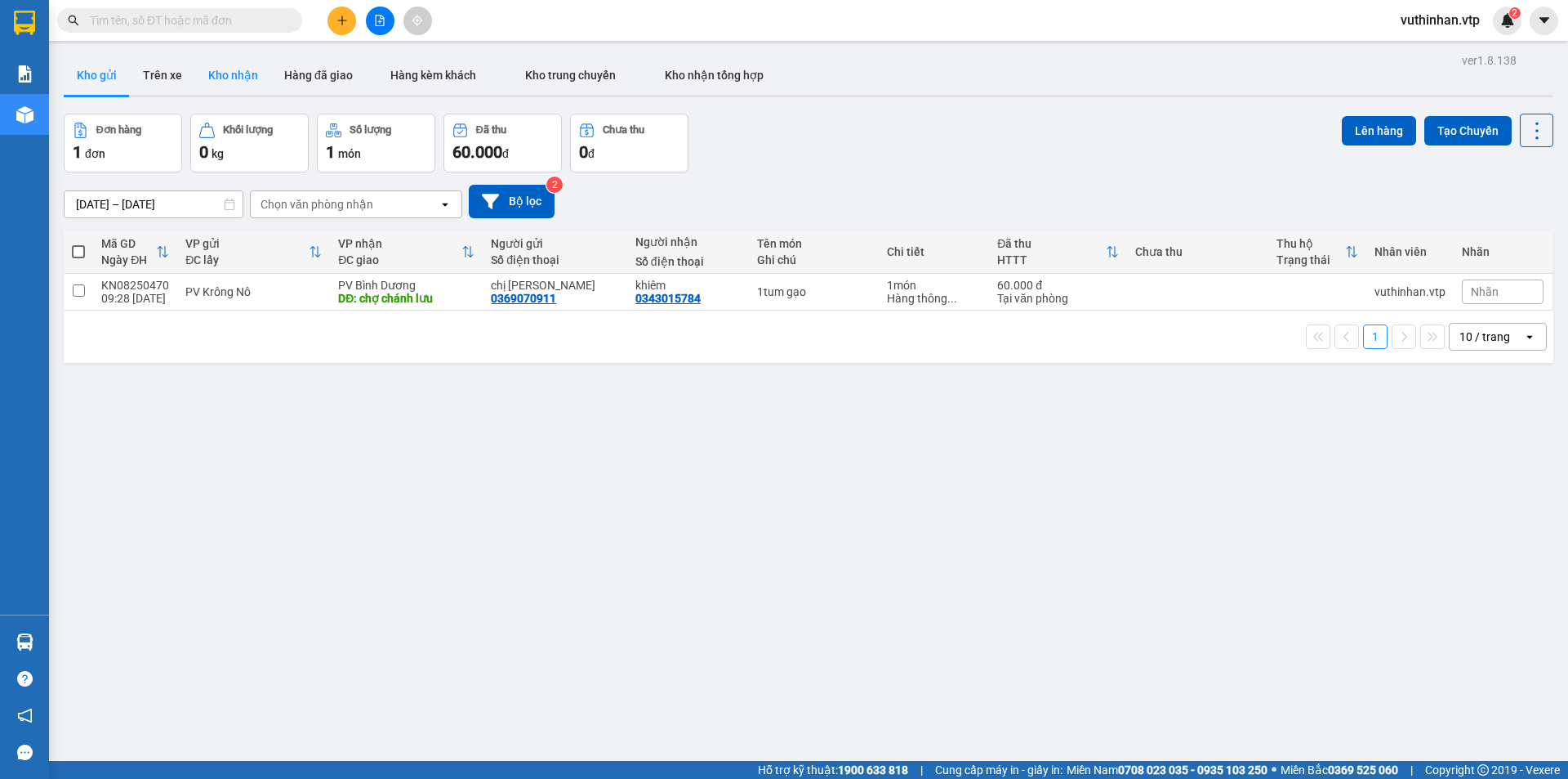
click at [225, 77] on button "Kho nhận" at bounding box center [233, 75] width 76 height 39
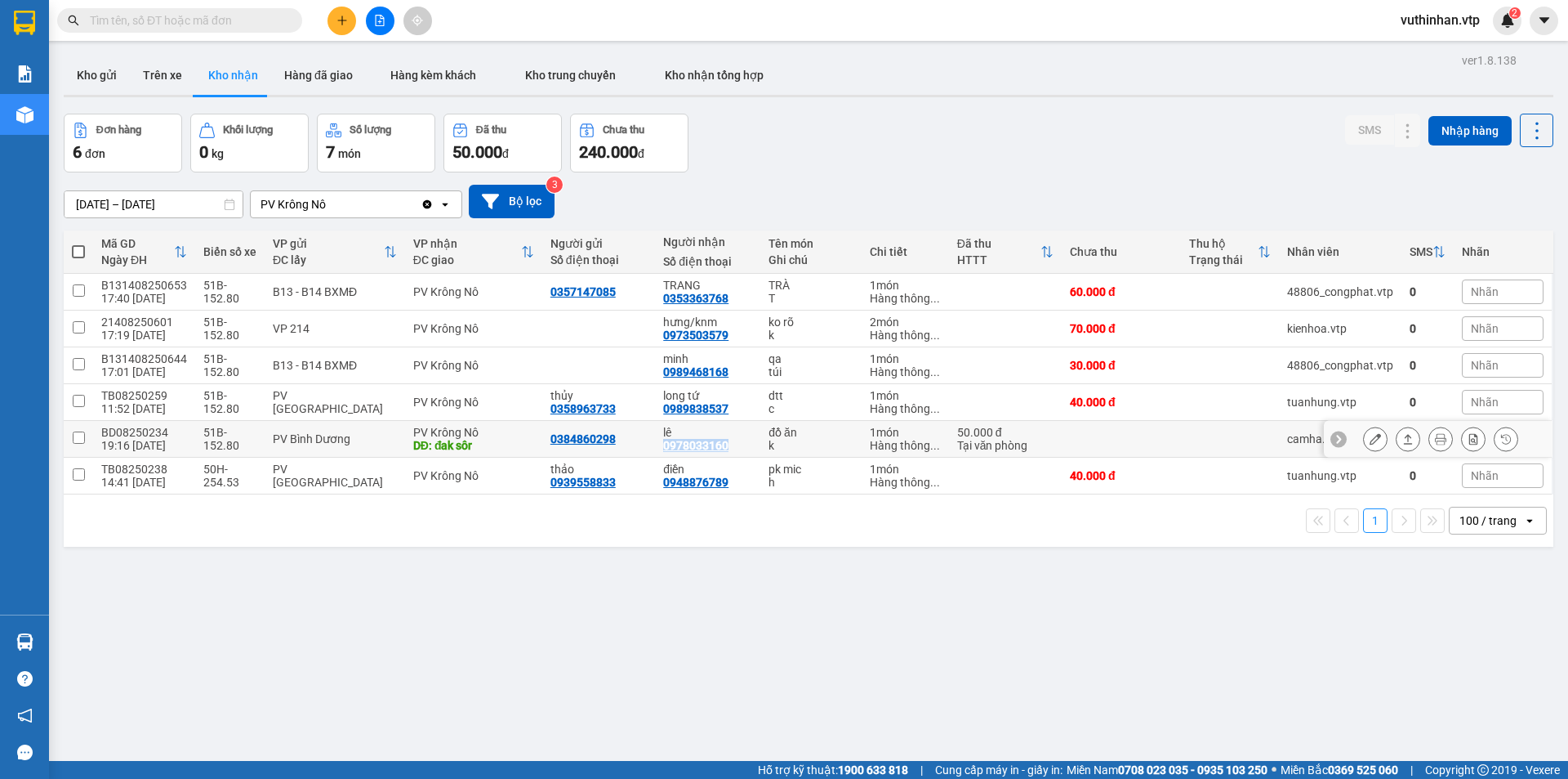
drag, startPoint x: 724, startPoint y: 442, endPoint x: 649, endPoint y: 450, distance: 75.4
click at [655, 450] on td "lê 0978033160" at bounding box center [707, 439] width 105 height 37
checkbox input "true"
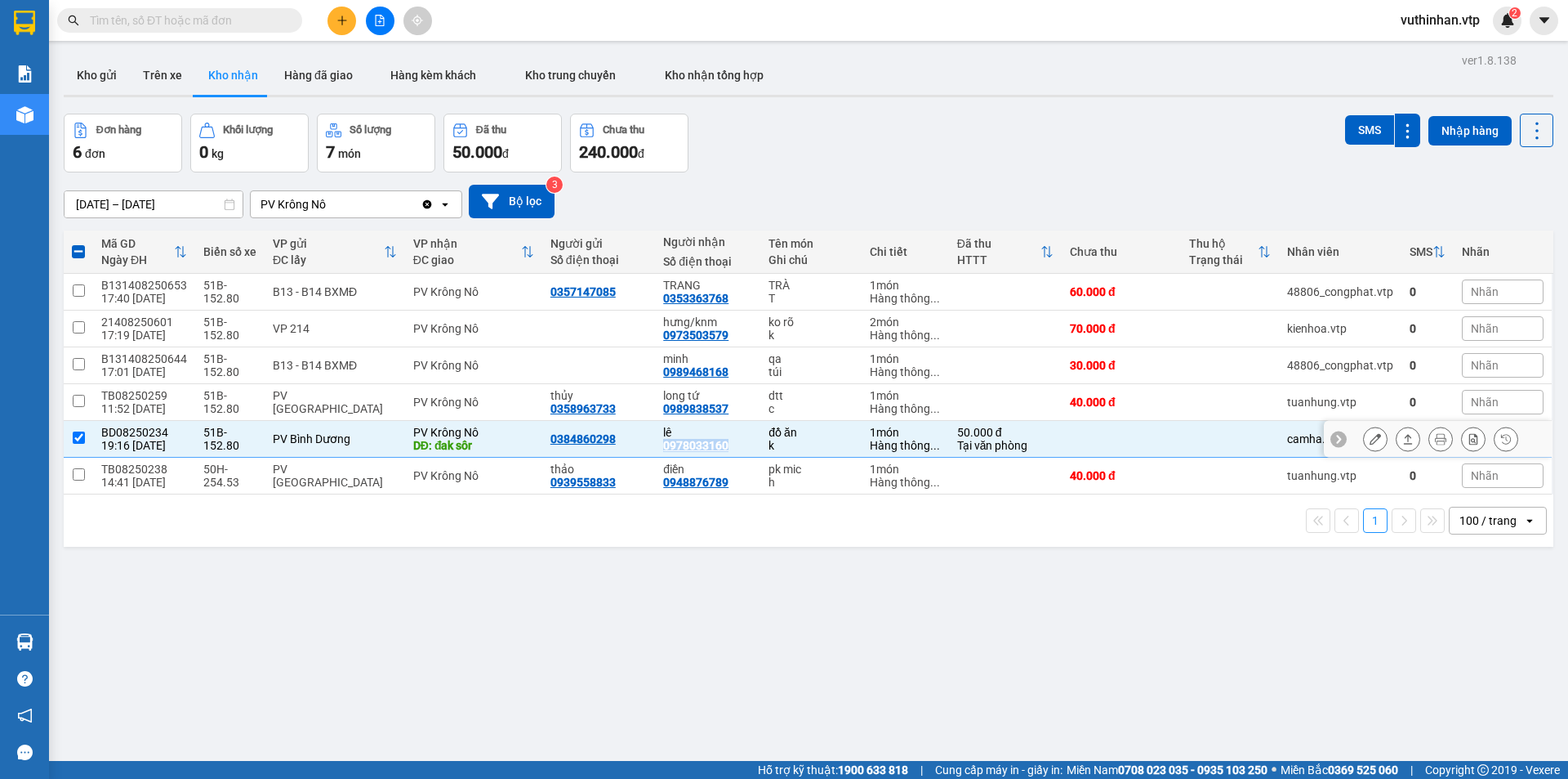
copy div "0978033160"
